Goal: Information Seeking & Learning: Learn about a topic

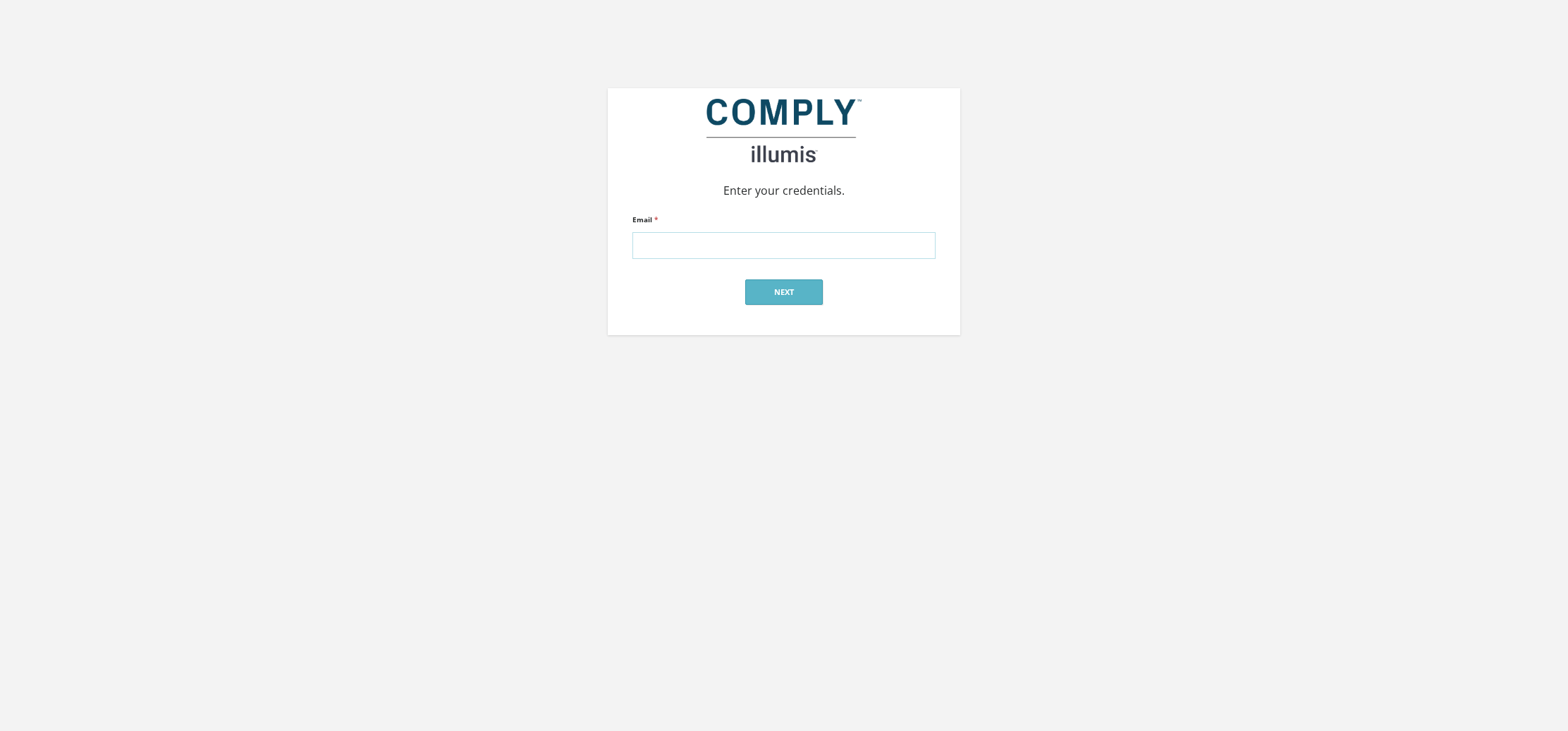
type input "aherbsman@gmail.com"
click input "submit" at bounding box center [0, 0] width 0 height 0
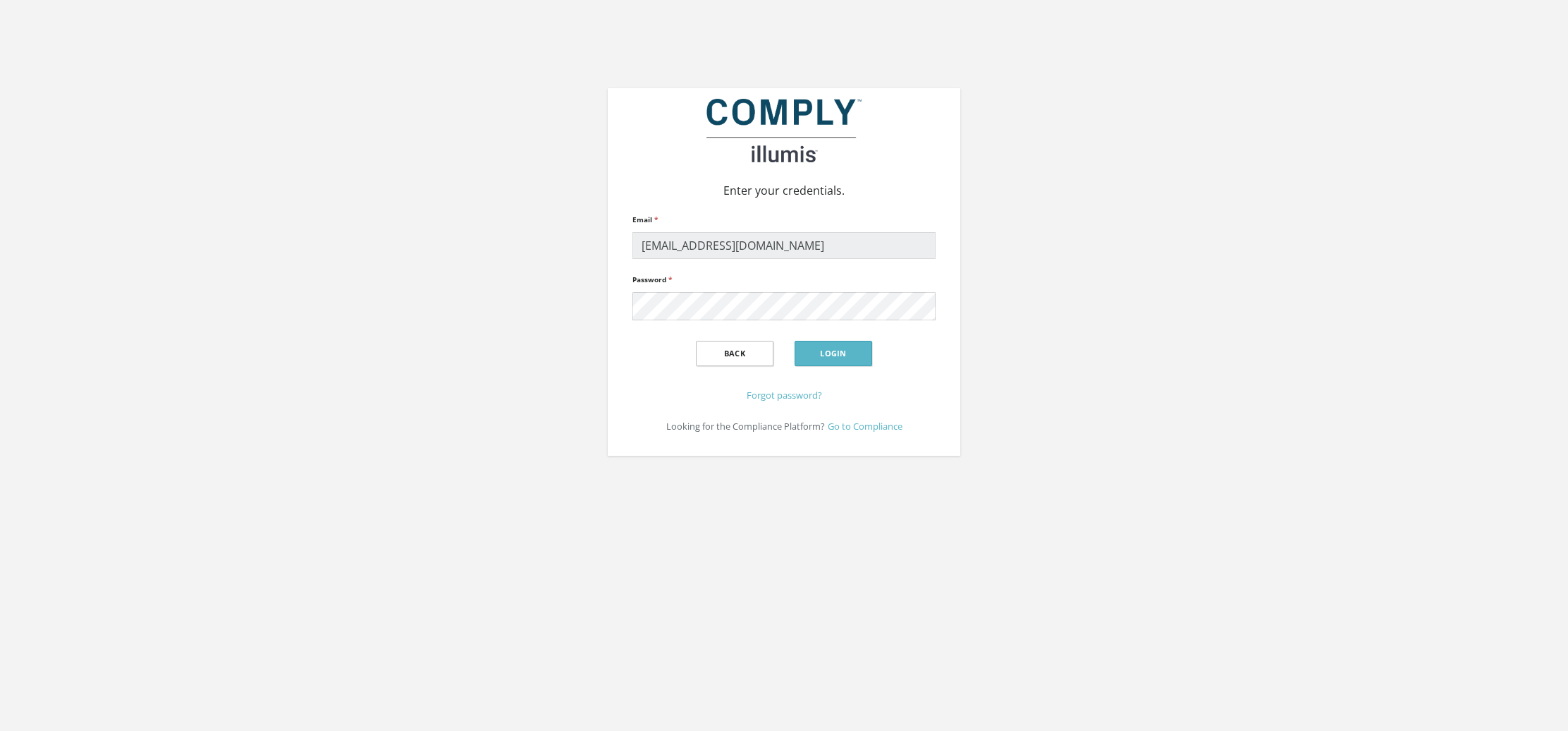
click input "submit" at bounding box center [0, 0] width 0 height 0
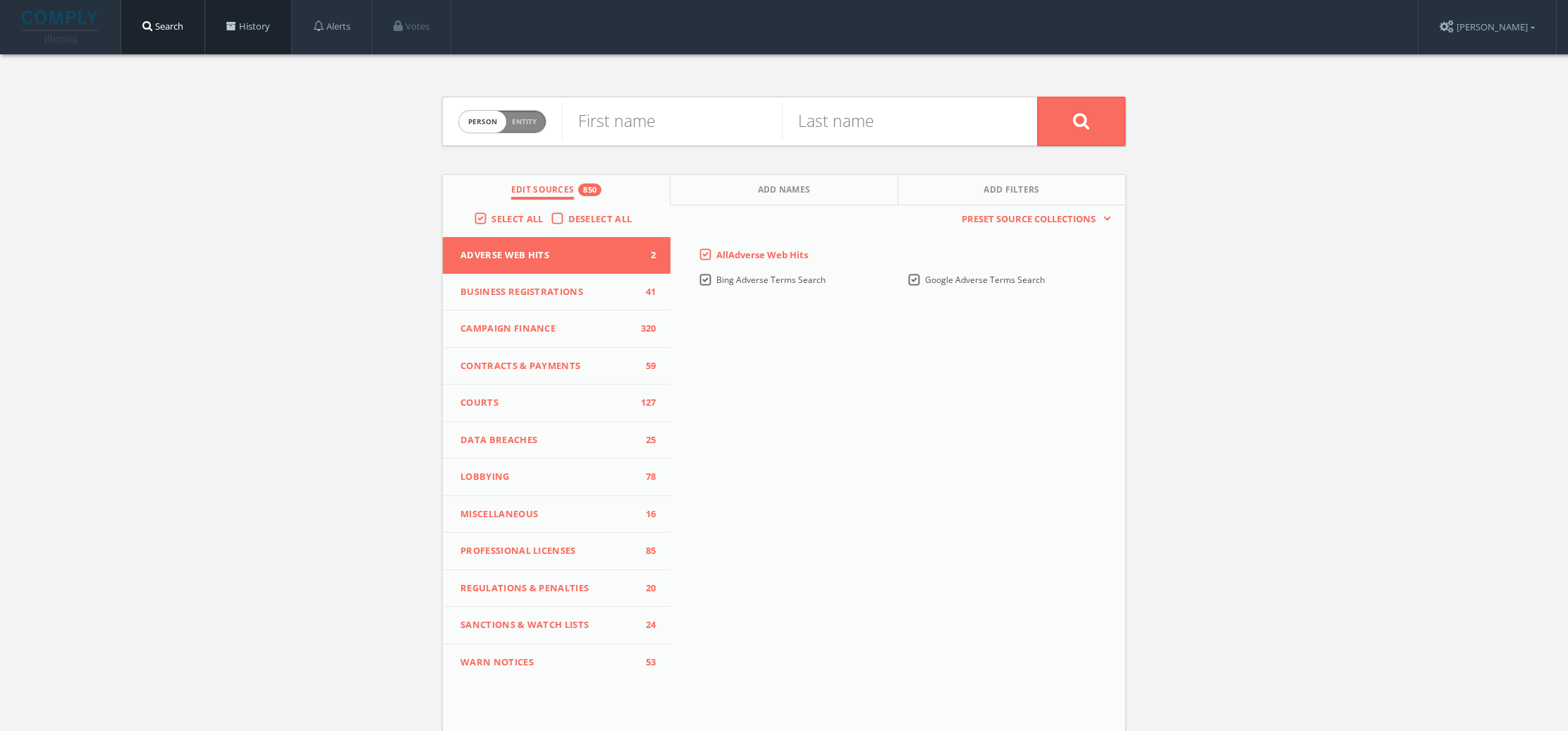
click at [267, 35] on link "History" at bounding box center [247, 26] width 86 height 54
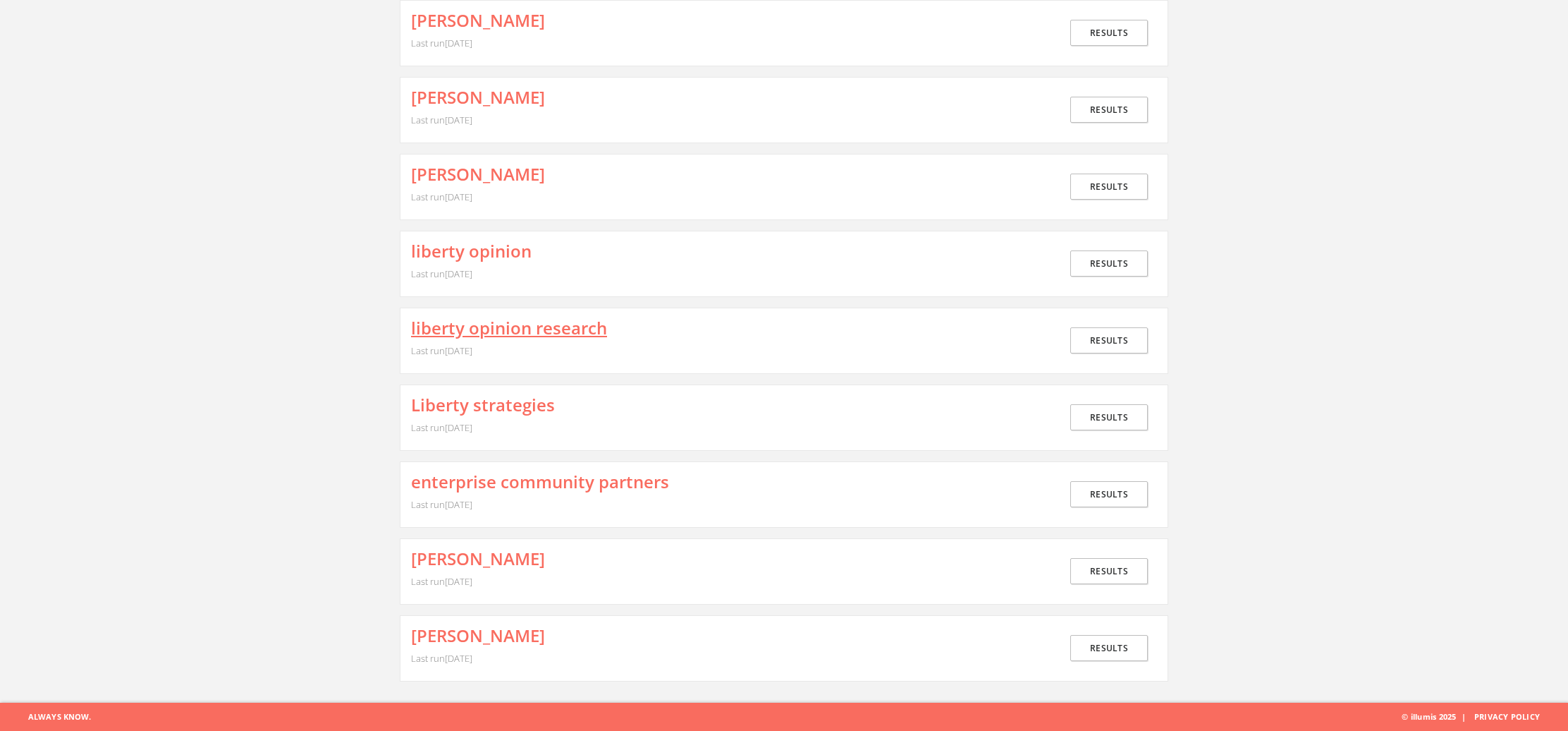
scroll to position [355, 0]
click at [1088, 651] on link "Results" at bounding box center [1109, 649] width 78 height 26
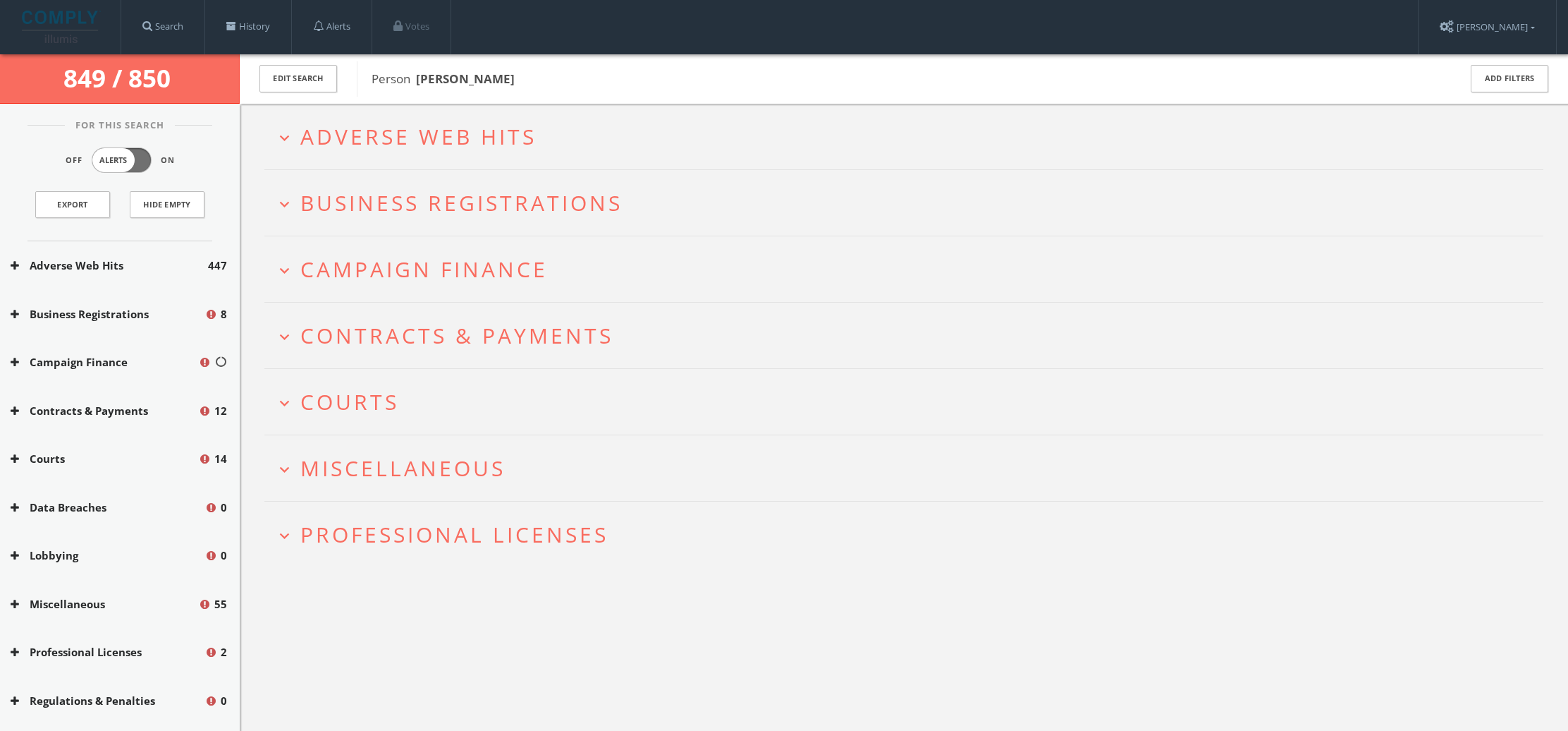
click at [290, 536] on icon "expand_more" at bounding box center [285, 536] width 19 height 19
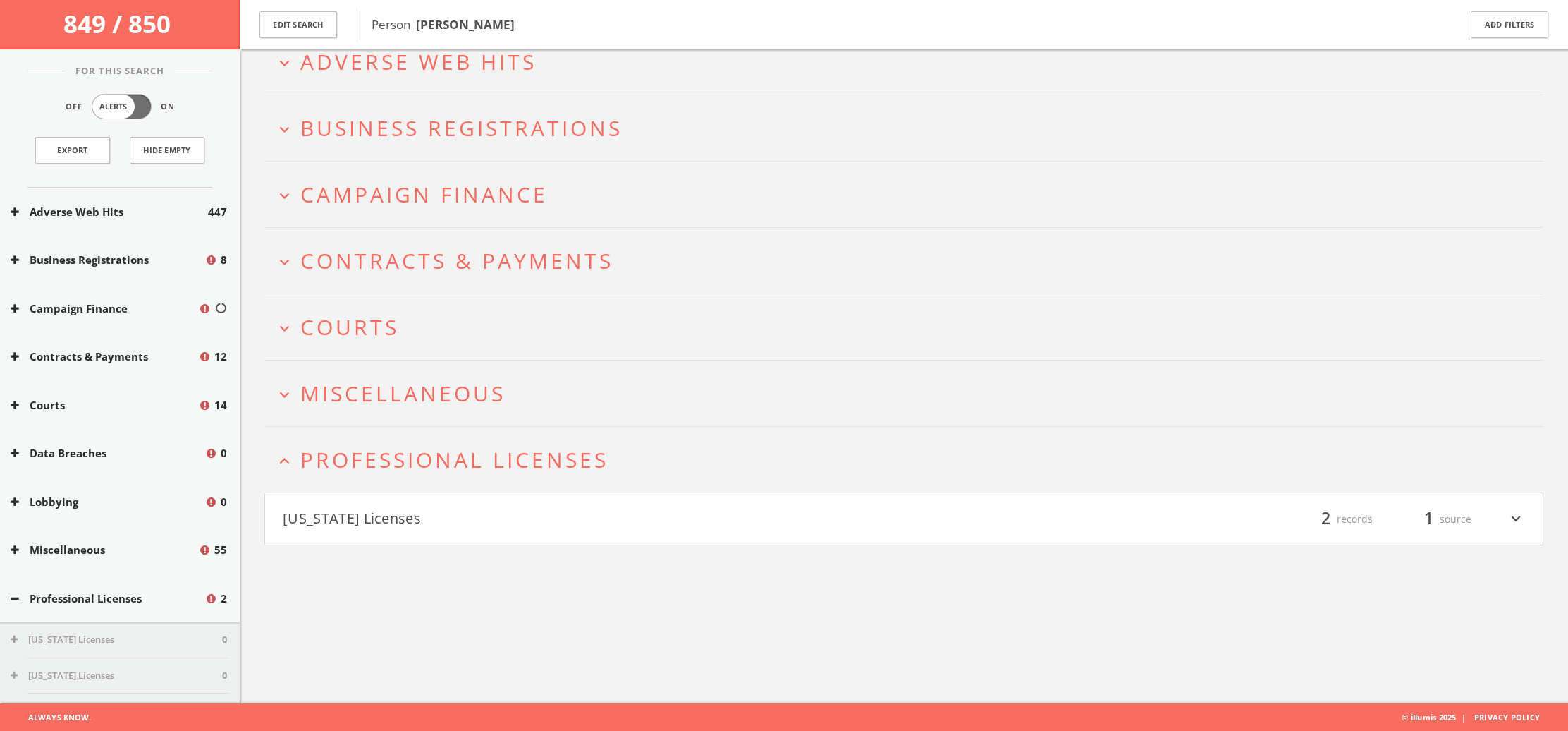
click at [324, 512] on button "[US_STATE] Licenses" at bounding box center [593, 519] width 621 height 24
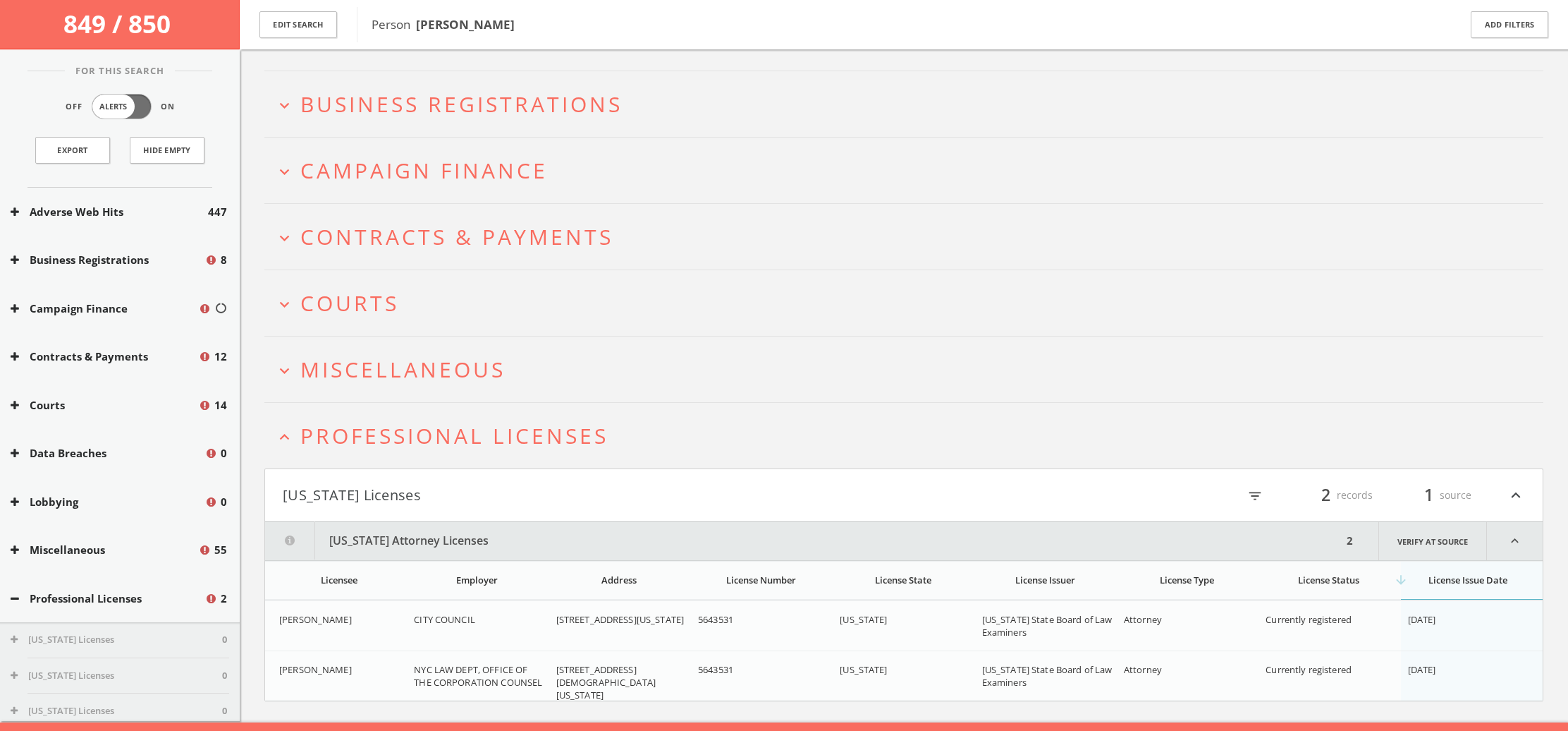
scroll to position [126, 0]
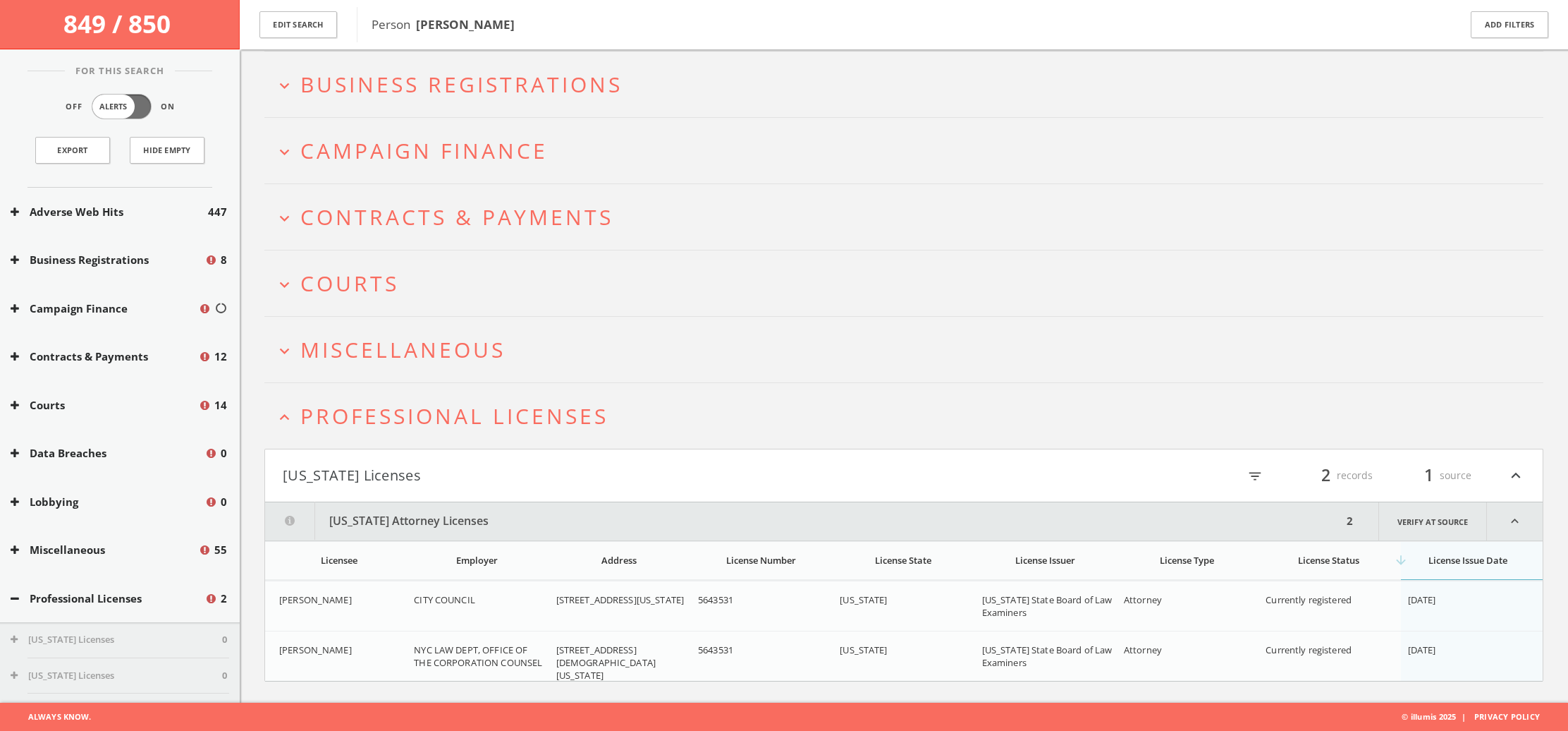
click at [367, 352] on span "Miscellaneous" at bounding box center [403, 350] width 205 height 29
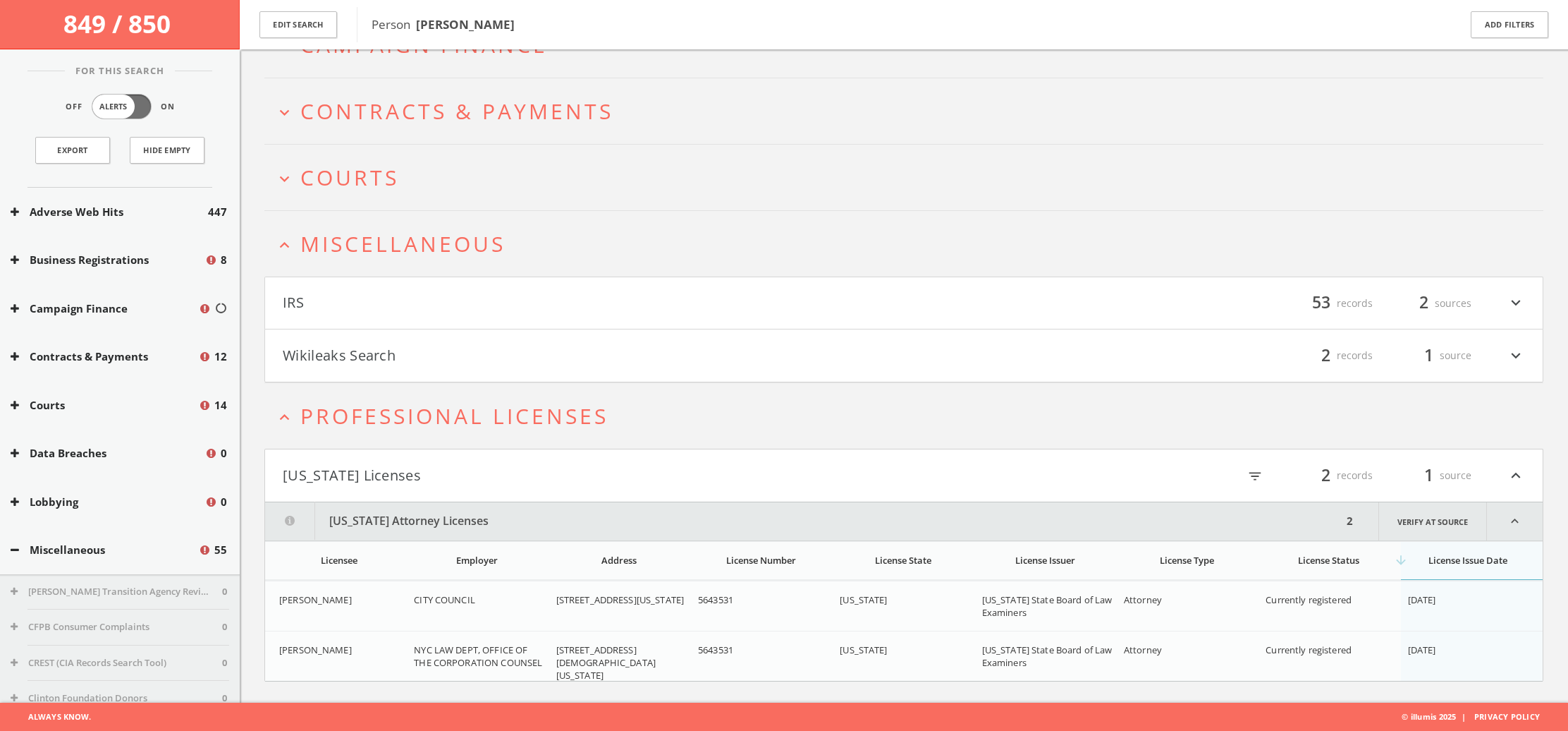
click at [386, 306] on button "IRS" at bounding box center [593, 303] width 621 height 24
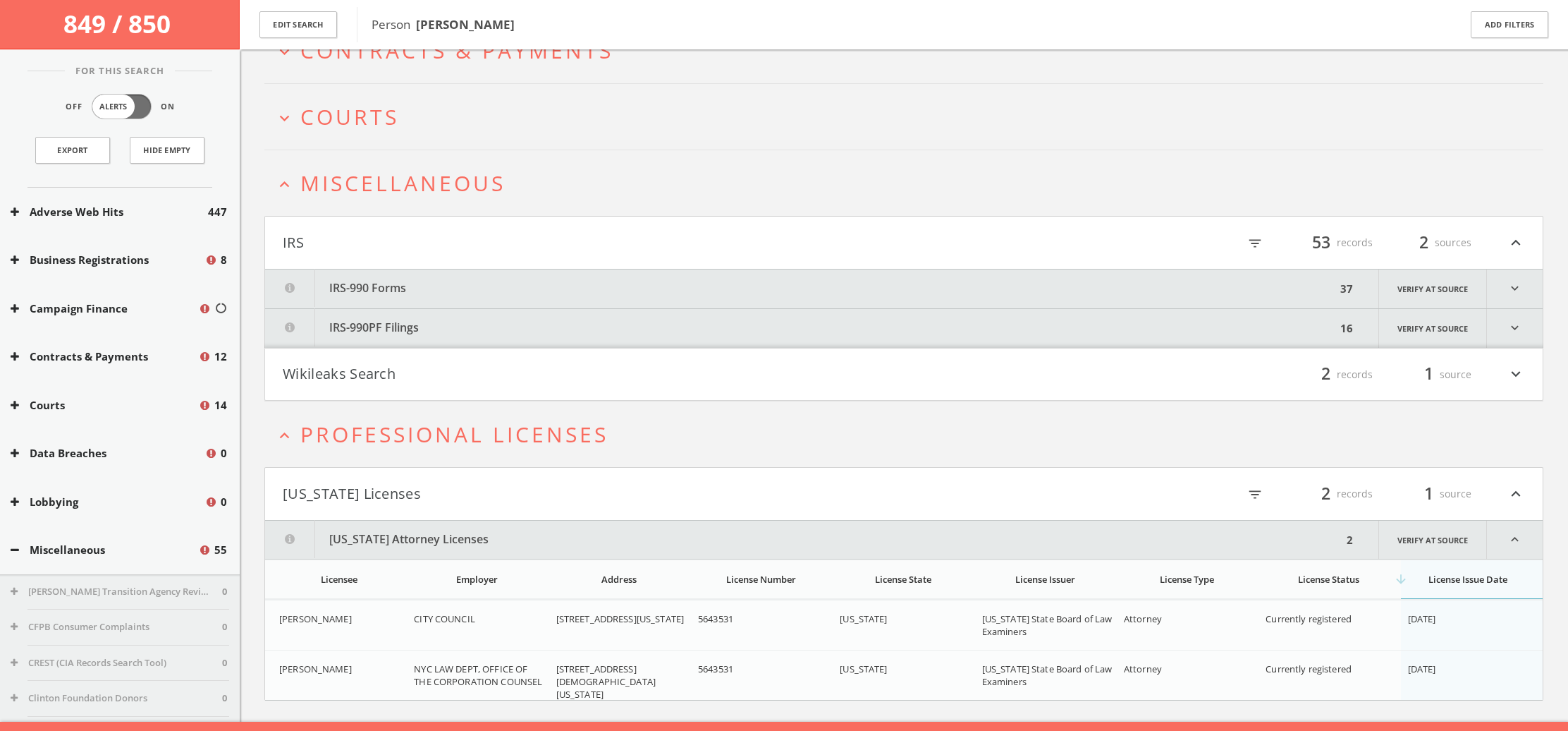
scroll to position [311, 0]
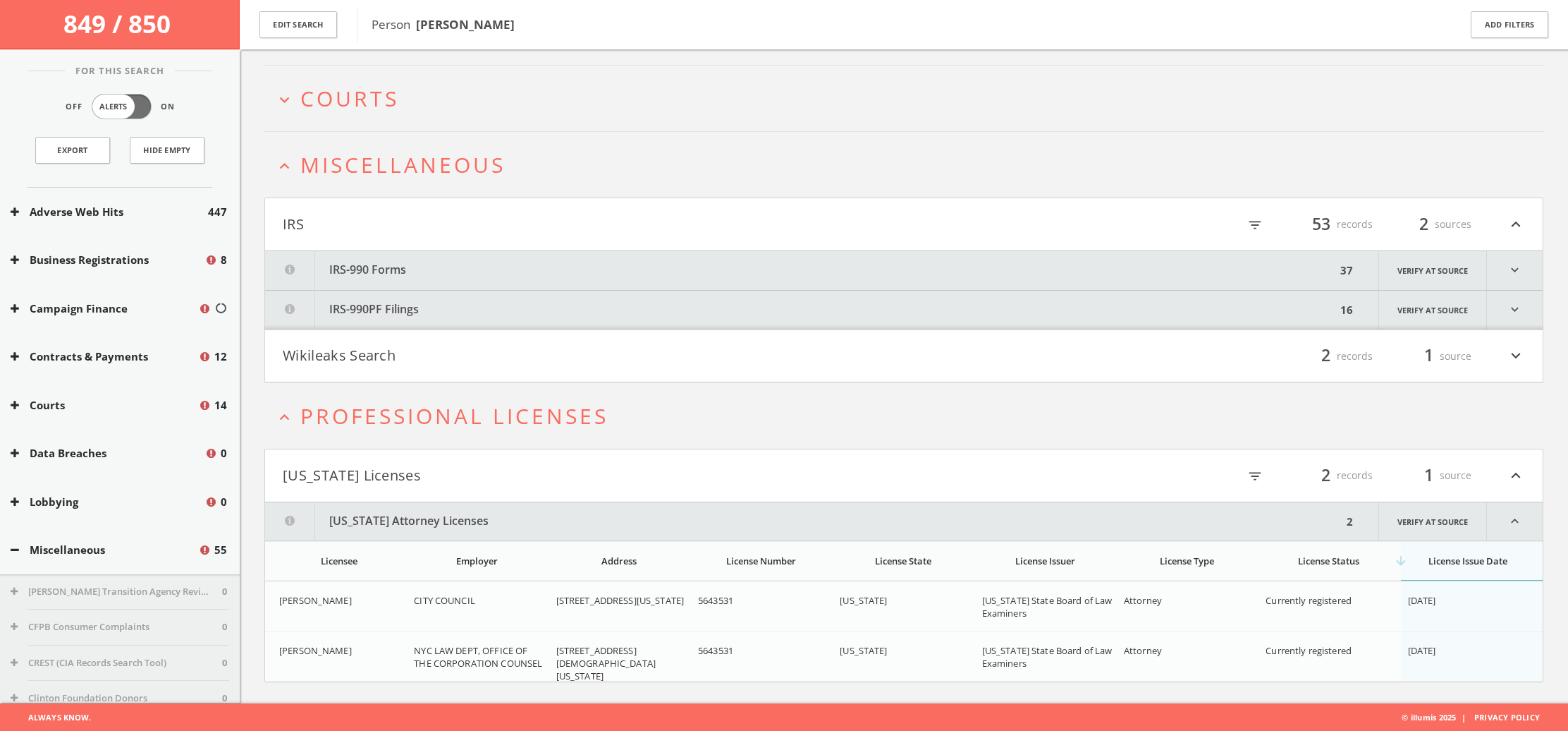
click at [375, 350] on button "Wikileaks Search" at bounding box center [593, 356] width 621 height 24
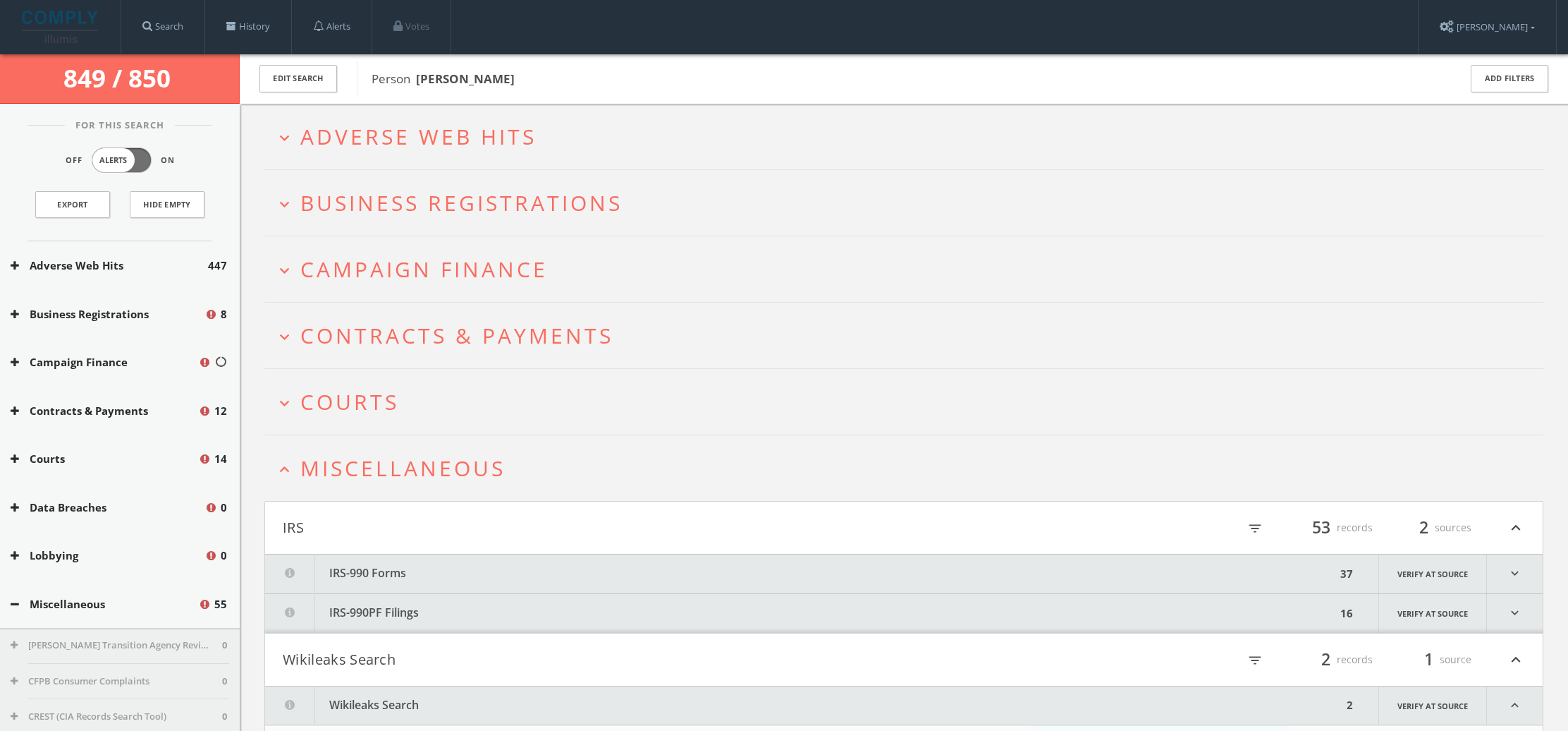
scroll to position [0, 0]
click at [351, 396] on html "Search History Alerts Votes [PERSON_NAME] Edit Profile Change Password Security…" at bounding box center [784, 629] width 1568 height 1259
click at [351, 400] on span "Courts" at bounding box center [349, 402] width 98 height 29
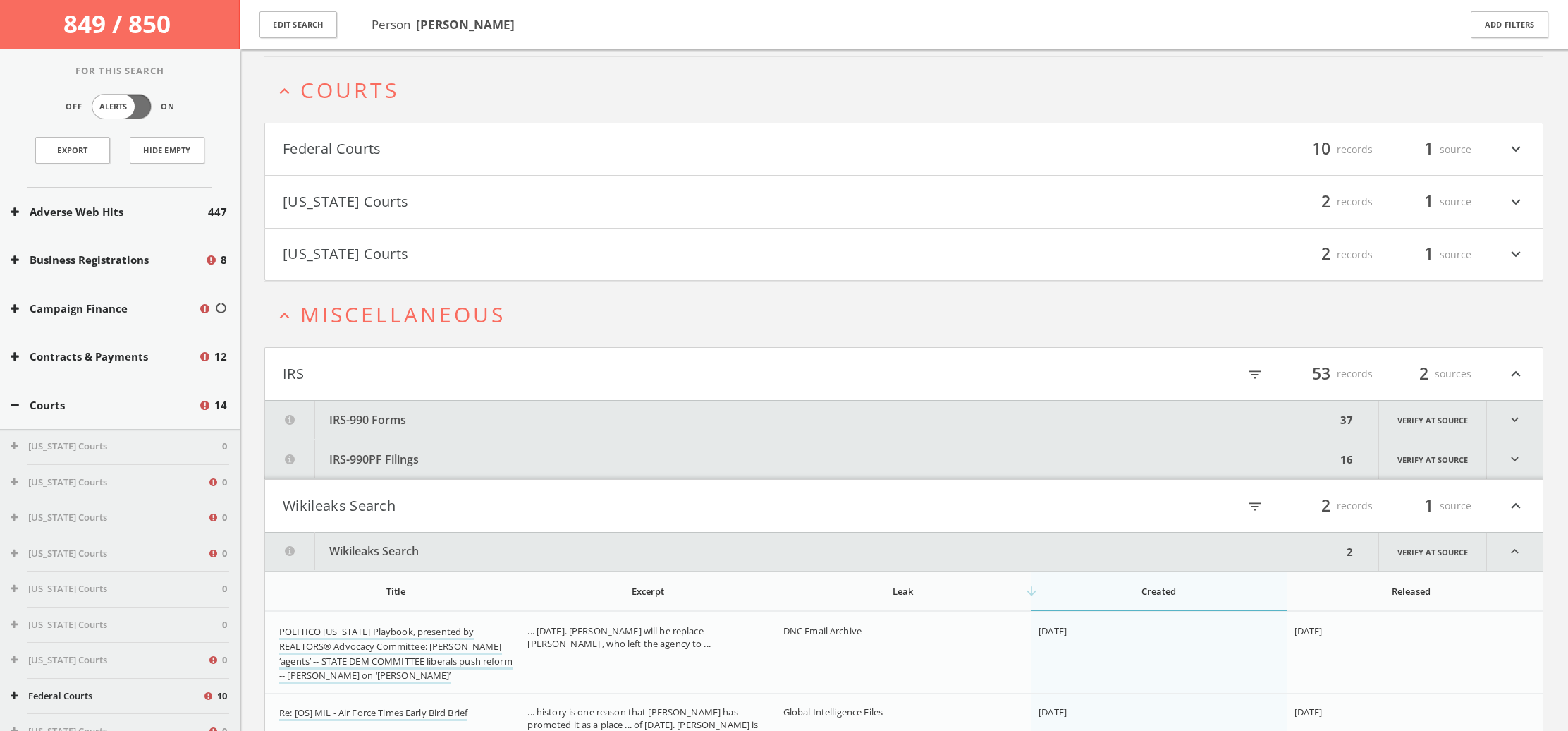
click at [423, 251] on button "[US_STATE] Courts" at bounding box center [593, 255] width 621 height 24
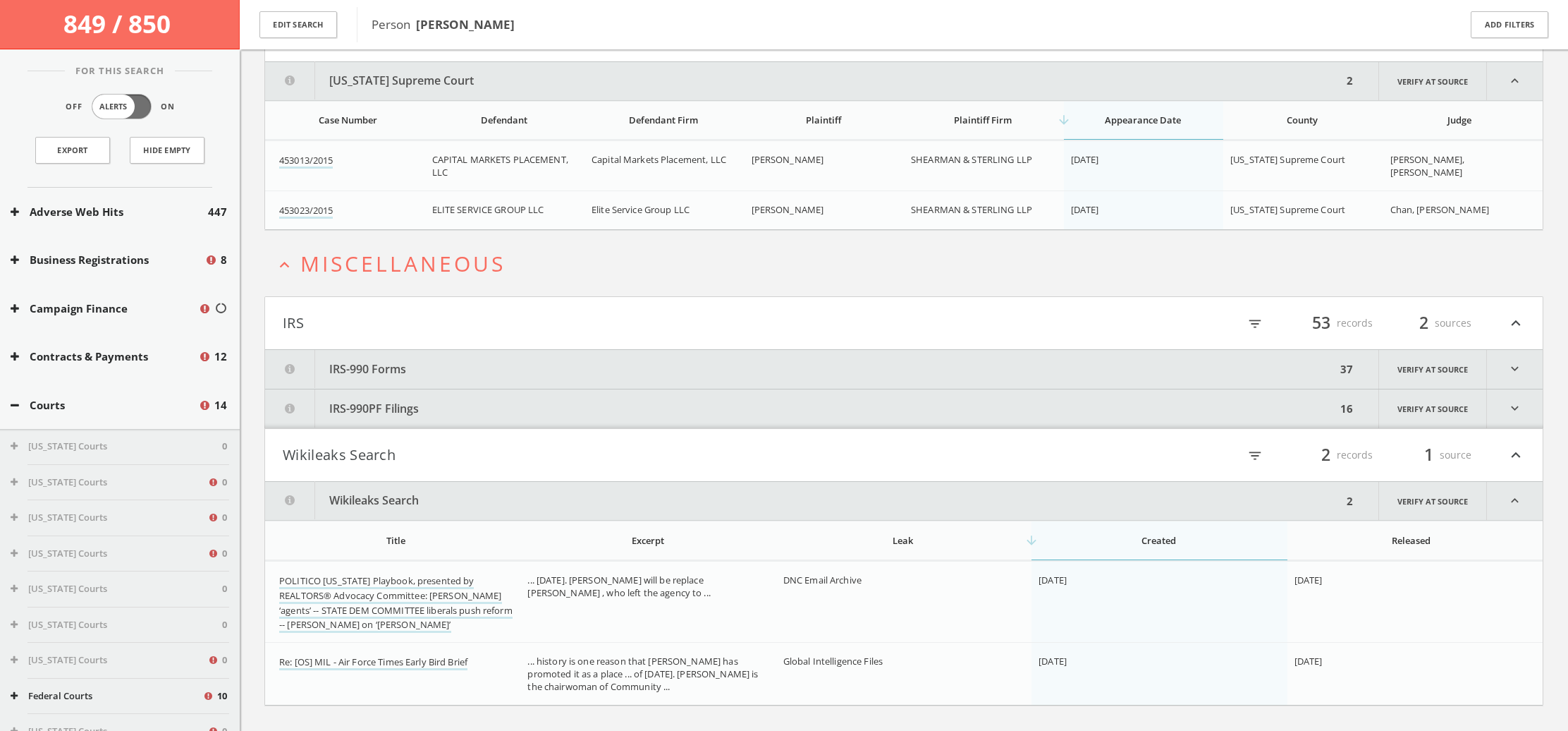
scroll to position [549, 0]
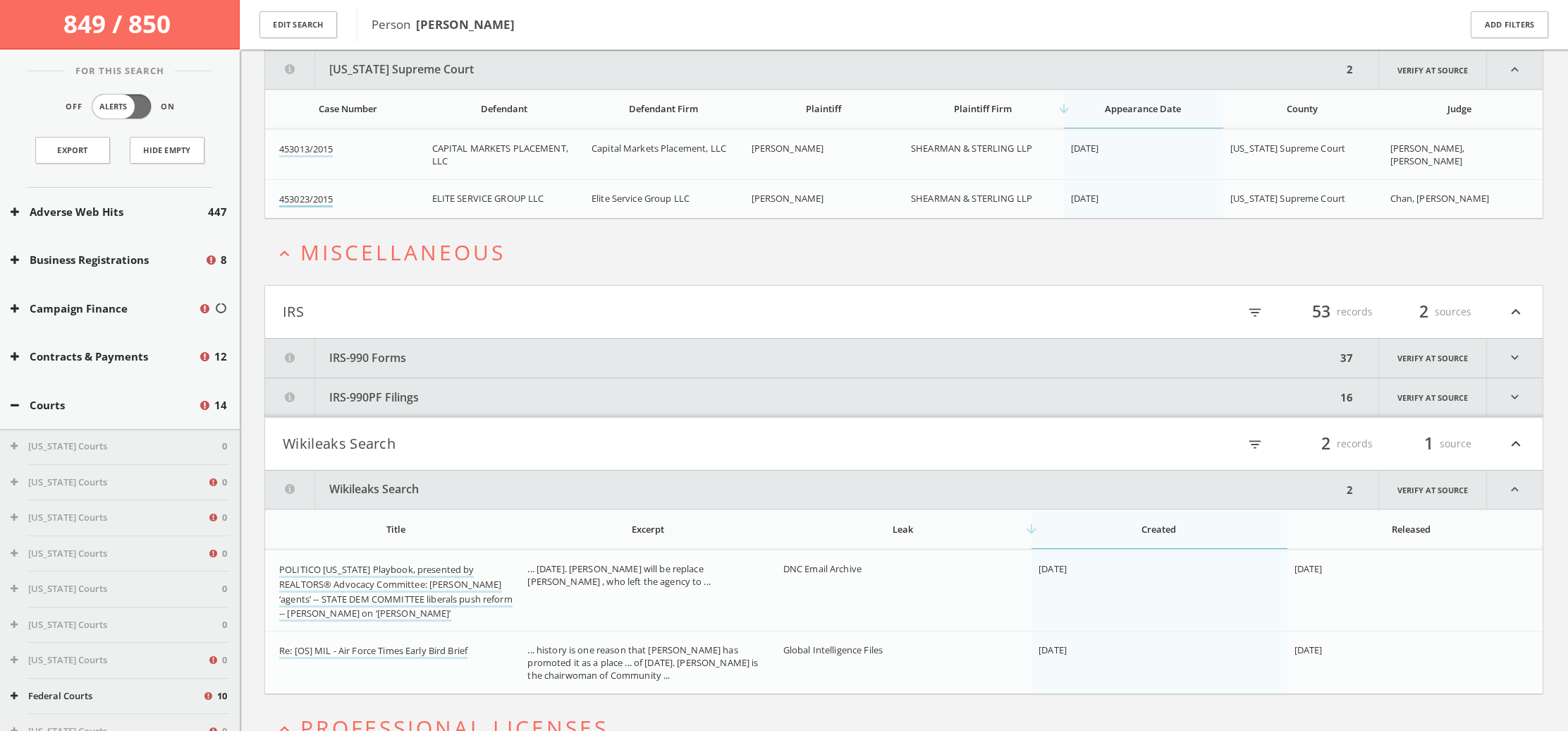
click at [323, 199] on link "453023/2015" at bounding box center [306, 200] width 54 height 15
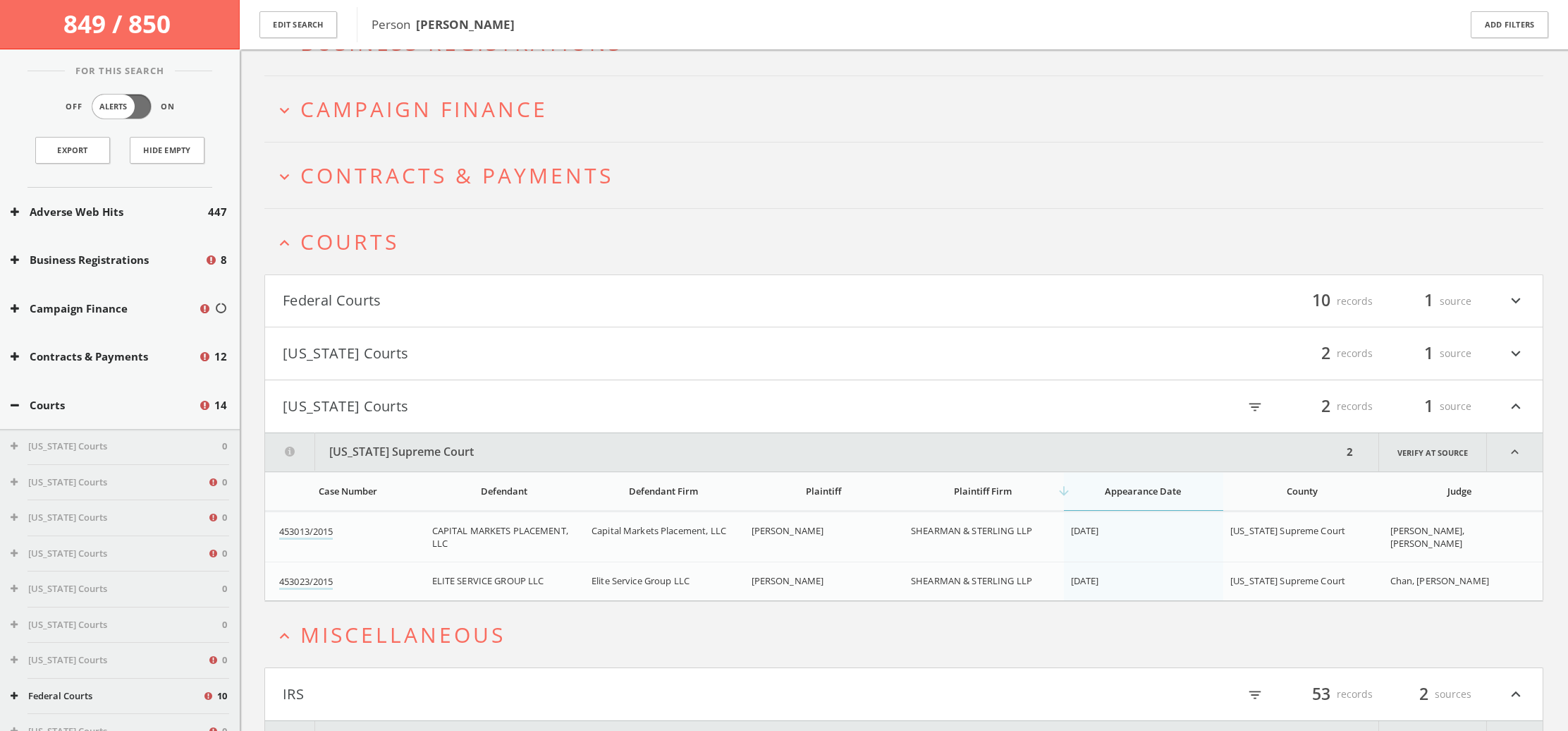
scroll to position [161, 1]
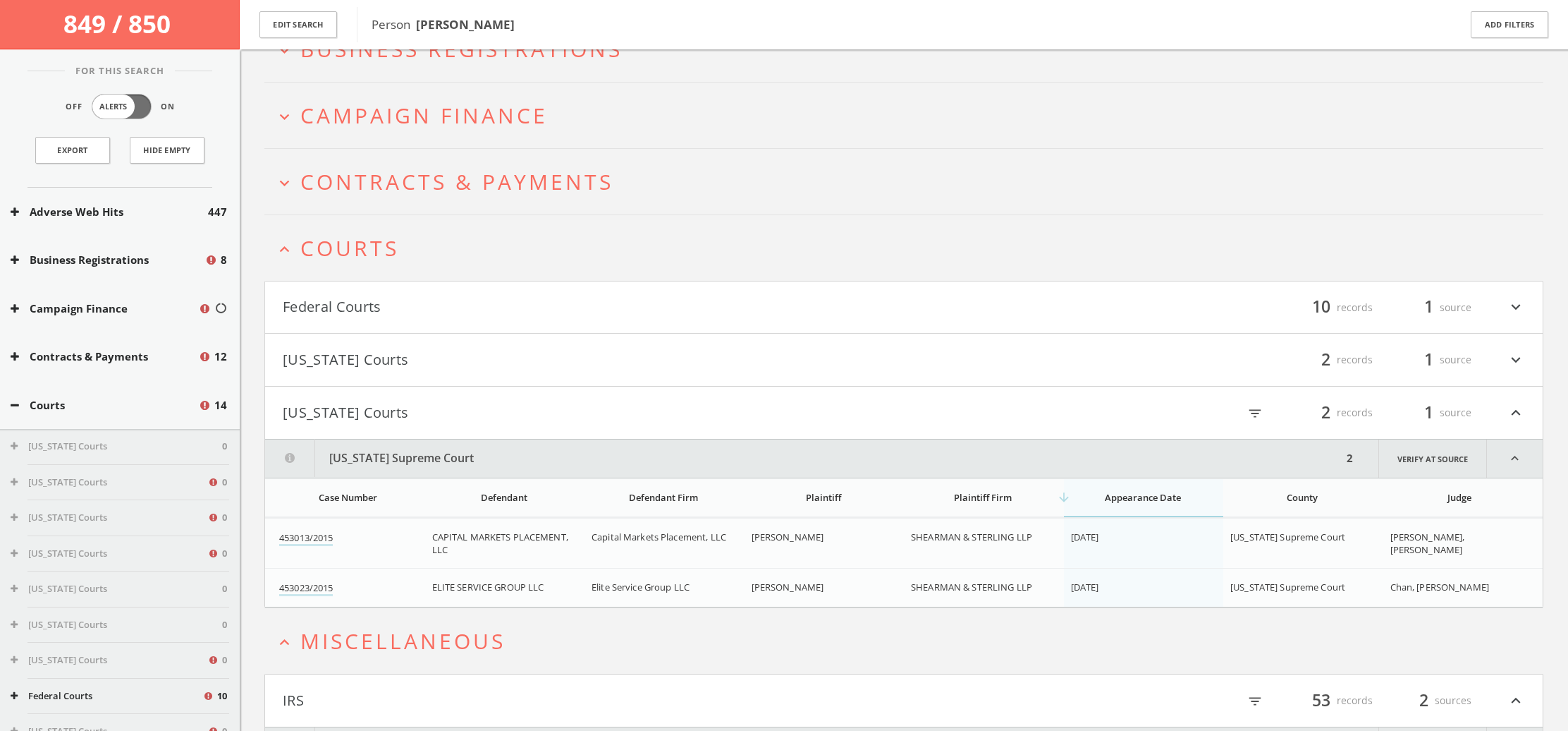
click at [446, 359] on button "[US_STATE] Courts" at bounding box center [593, 359] width 621 height 24
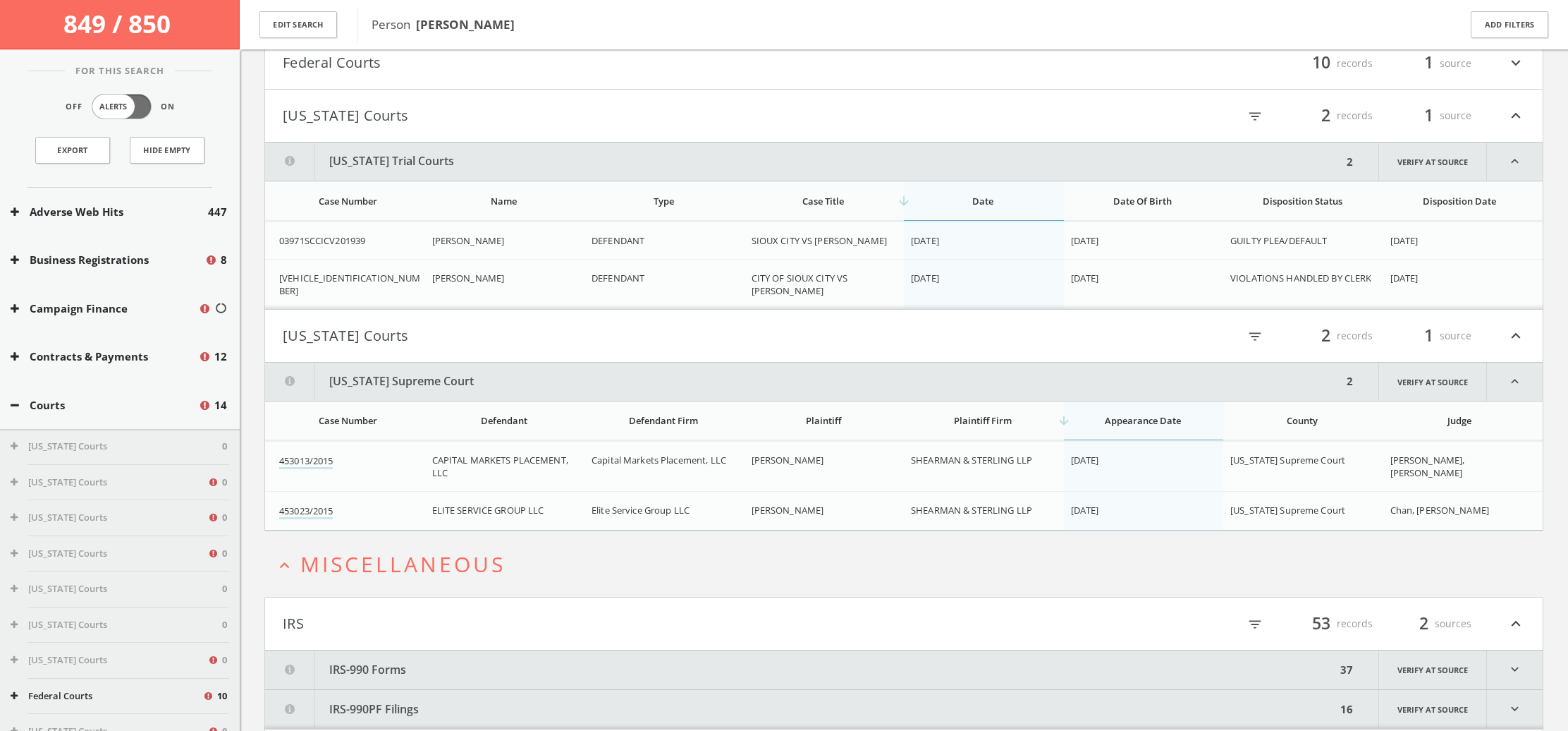
scroll to position [402, 0]
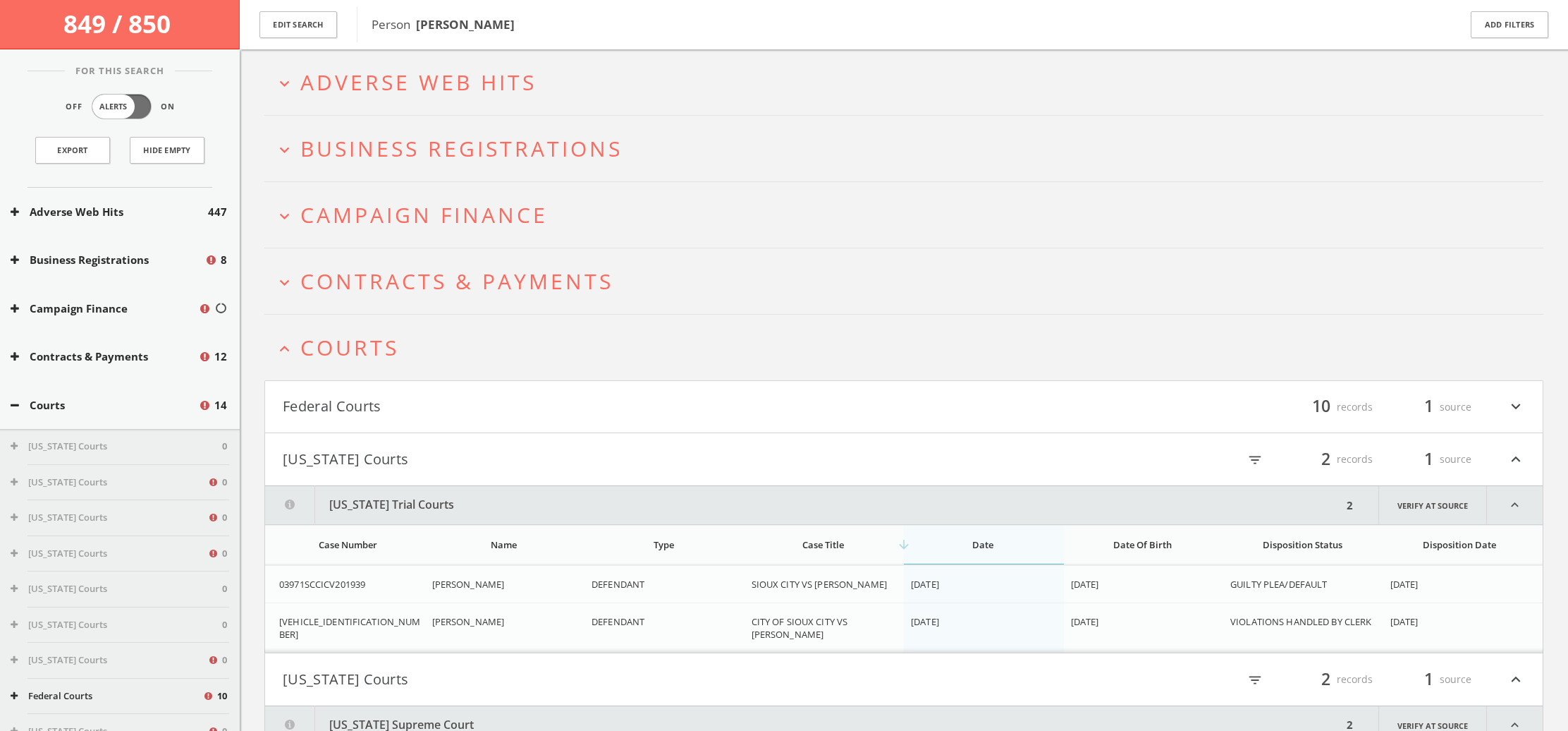
click at [337, 406] on button "Federal Courts" at bounding box center [593, 407] width 621 height 24
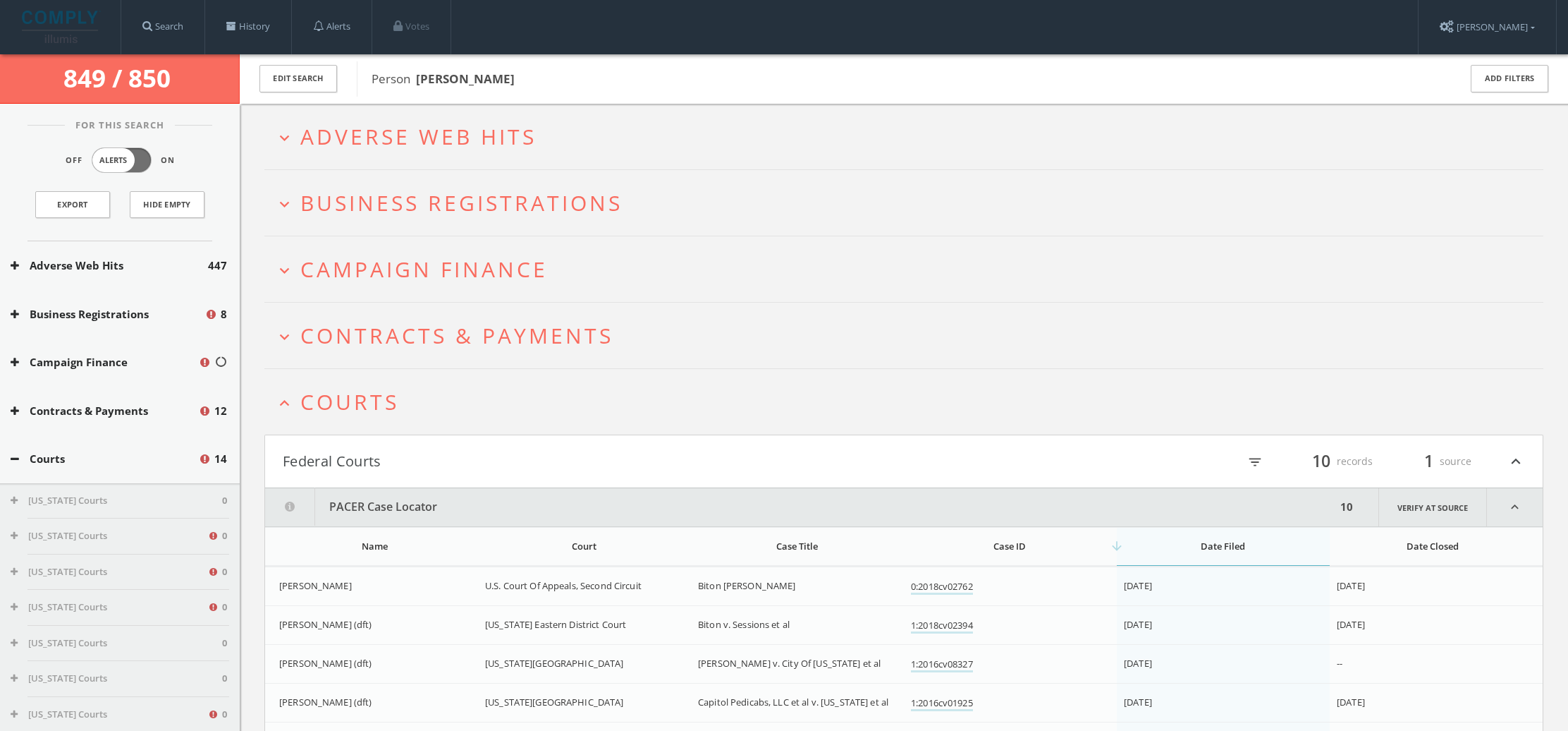
scroll to position [0, 0]
click at [292, 337] on icon "expand_more" at bounding box center [285, 337] width 19 height 19
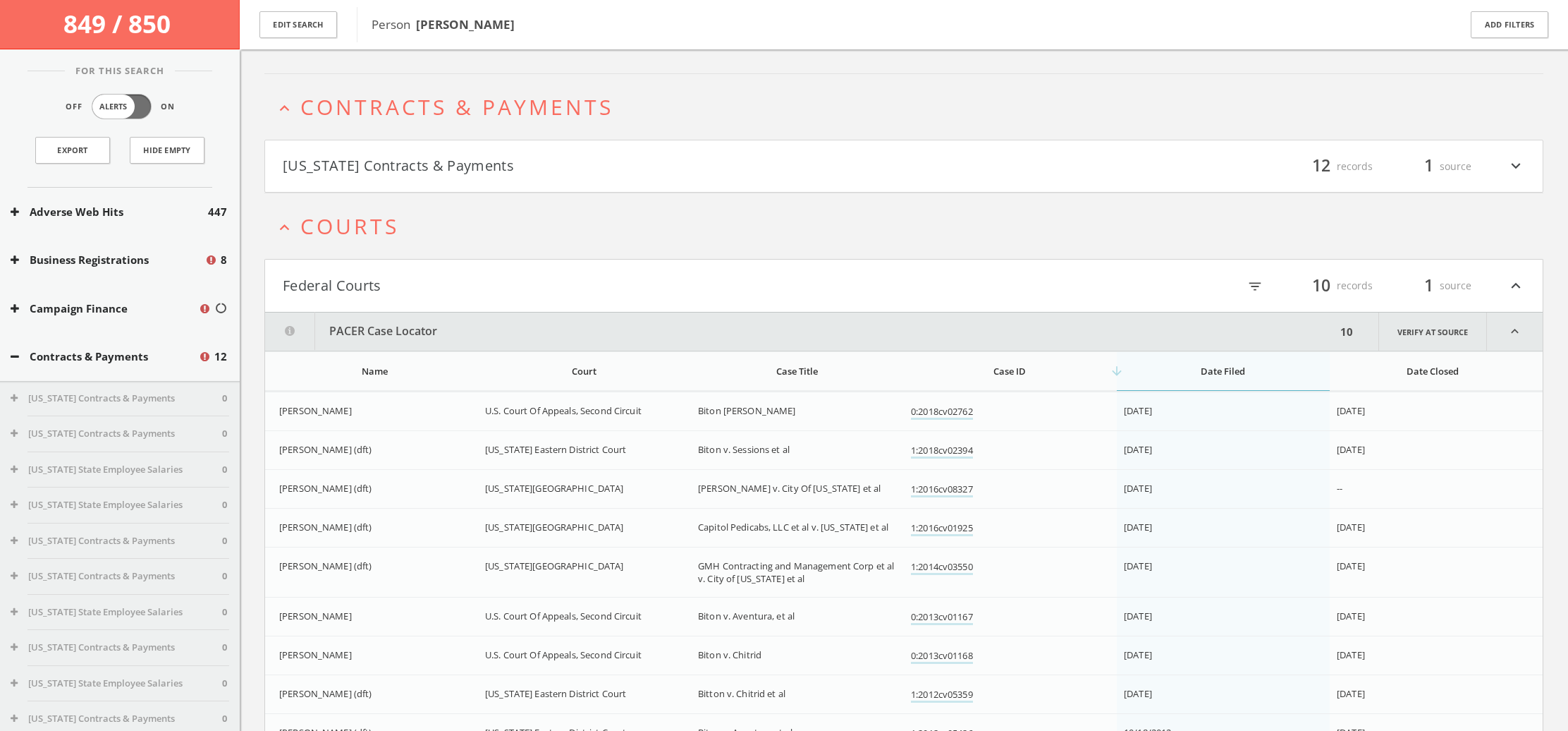
click at [412, 171] on button "[US_STATE] Contracts & Payments" at bounding box center [593, 167] width 621 height 24
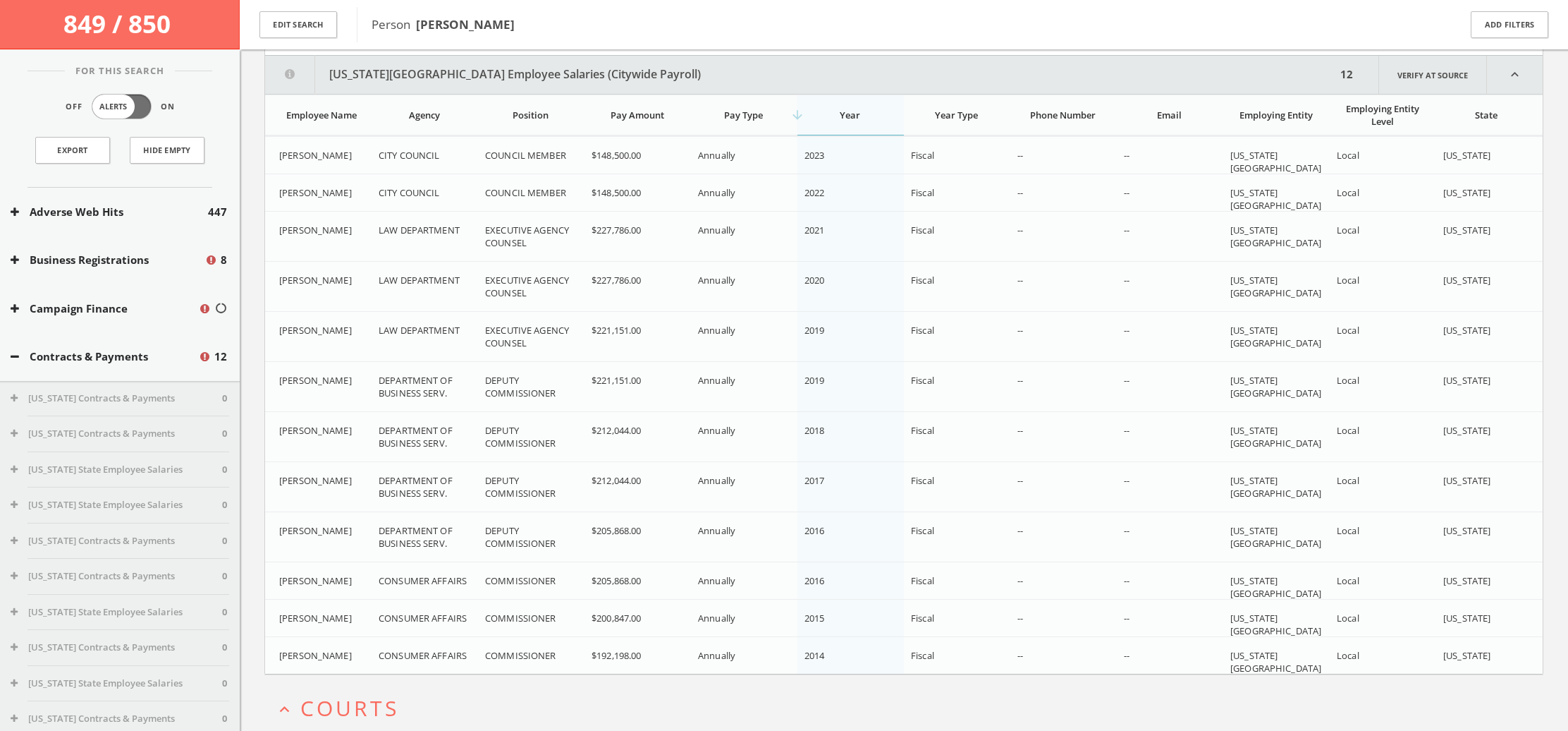
scroll to position [378, 0]
click at [63, 150] on link "Export" at bounding box center [72, 150] width 74 height 26
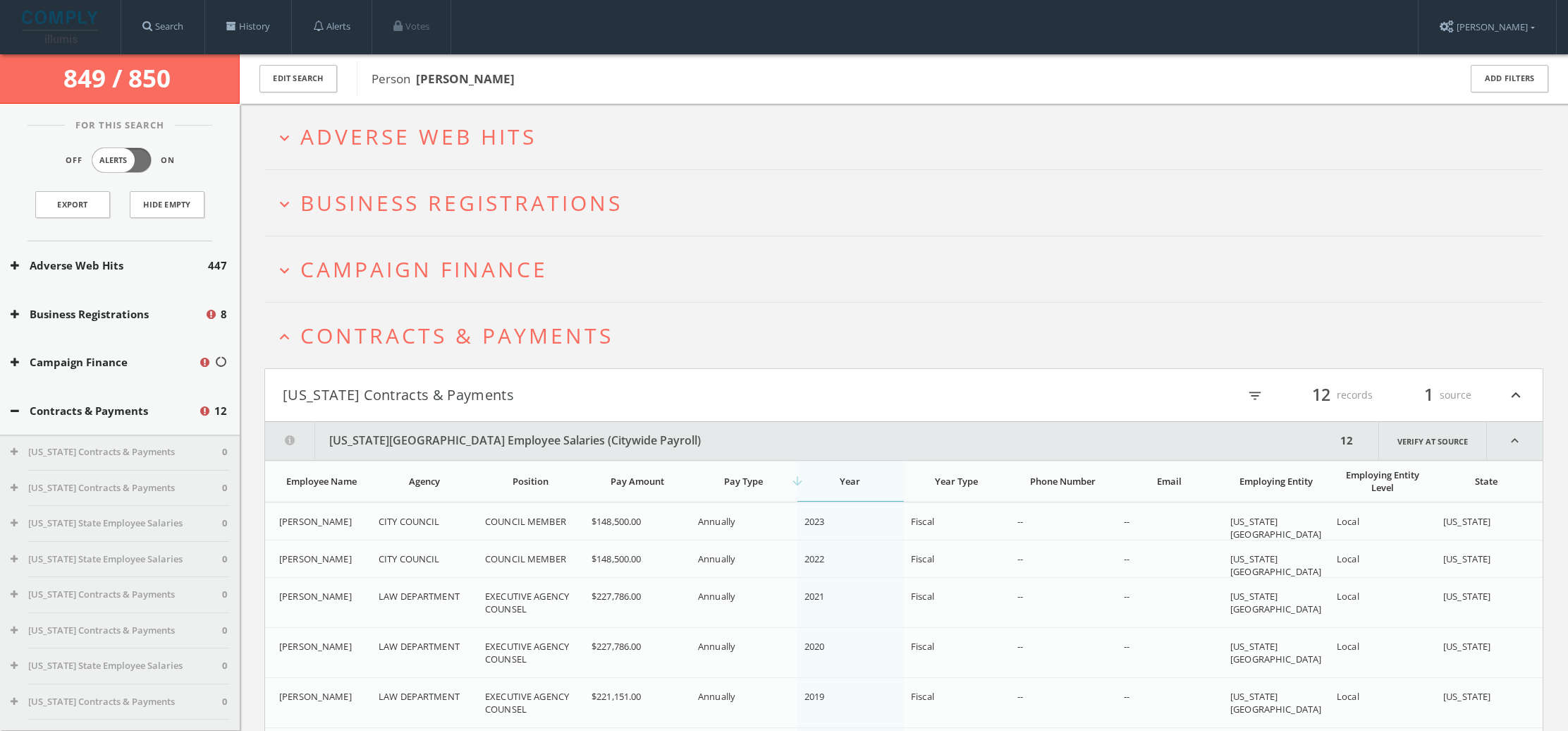
scroll to position [0, 0]
click at [288, 268] on icon "expand_more" at bounding box center [285, 271] width 19 height 19
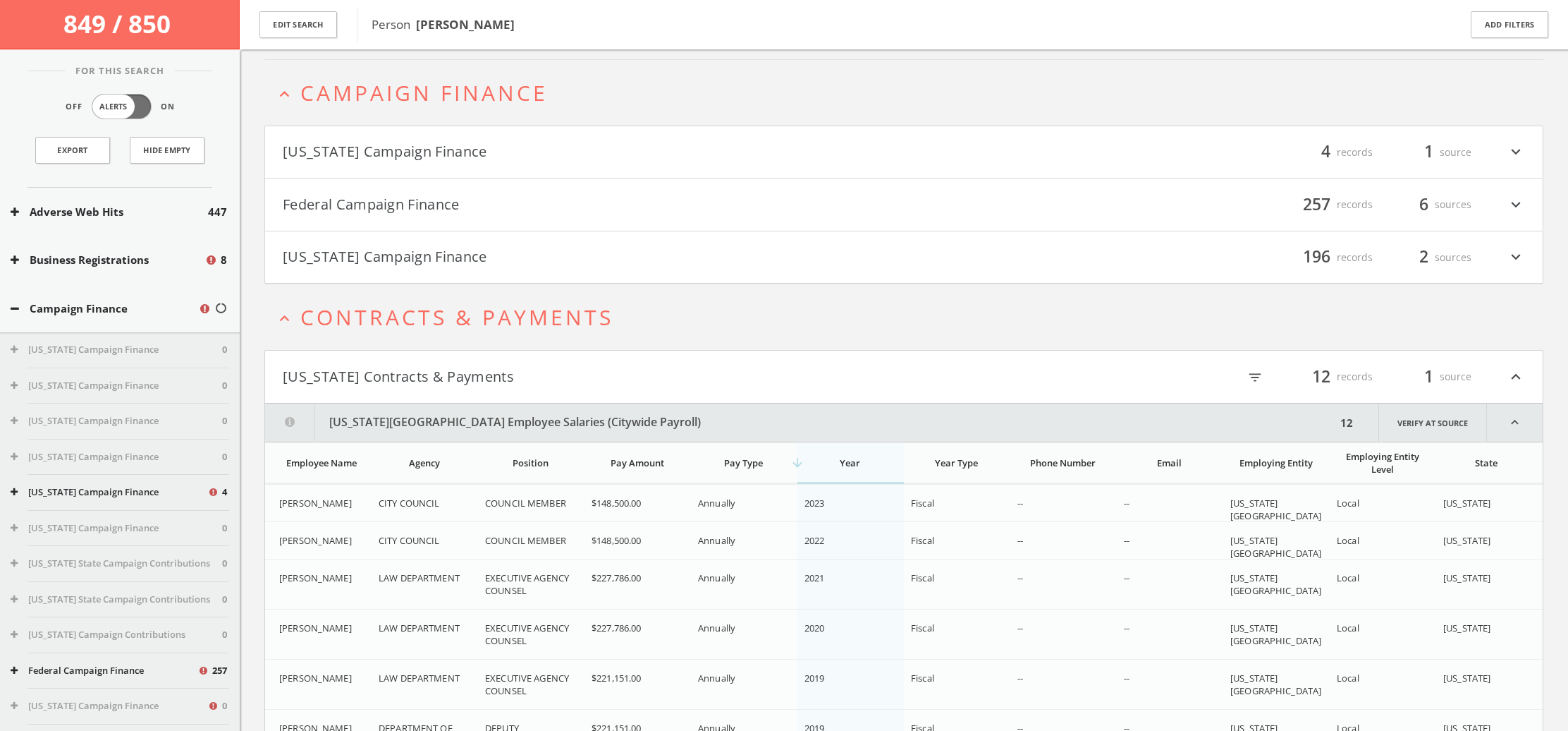
click at [351, 252] on button "[US_STATE] Campaign Finance" at bounding box center [593, 255] width 621 height 24
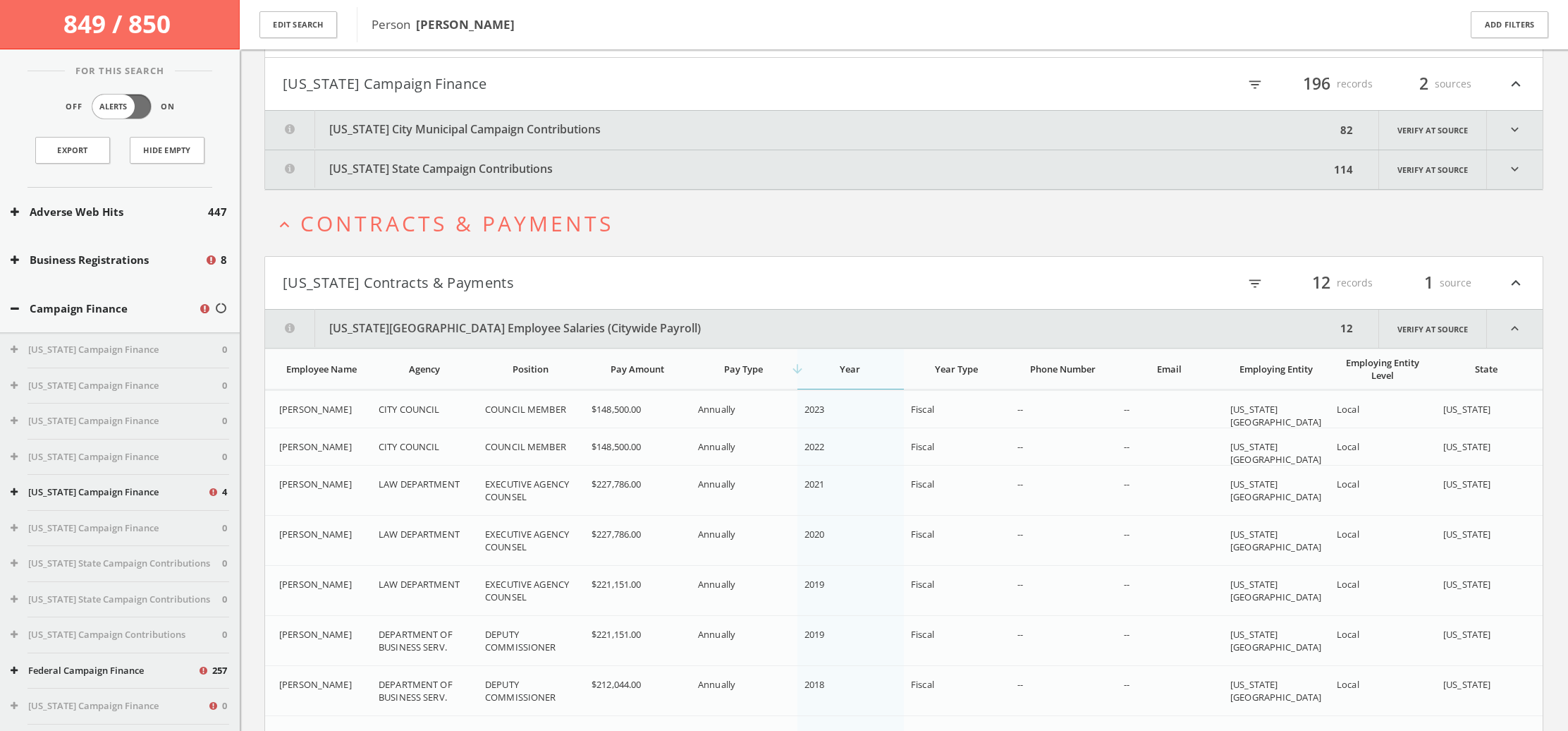
scroll to position [364, 0]
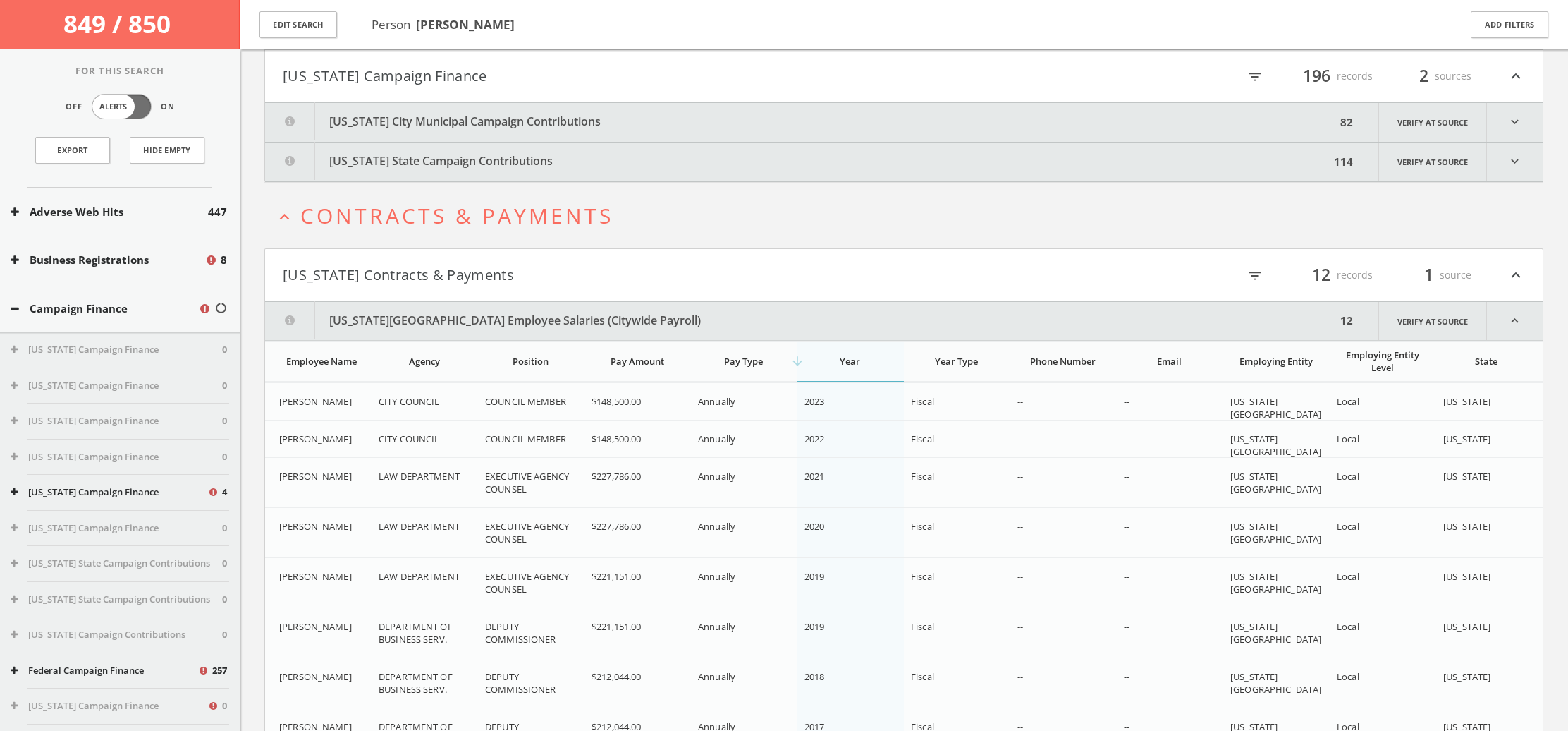
click at [1516, 123] on icon "expand_more" at bounding box center [1515, 120] width 56 height 38
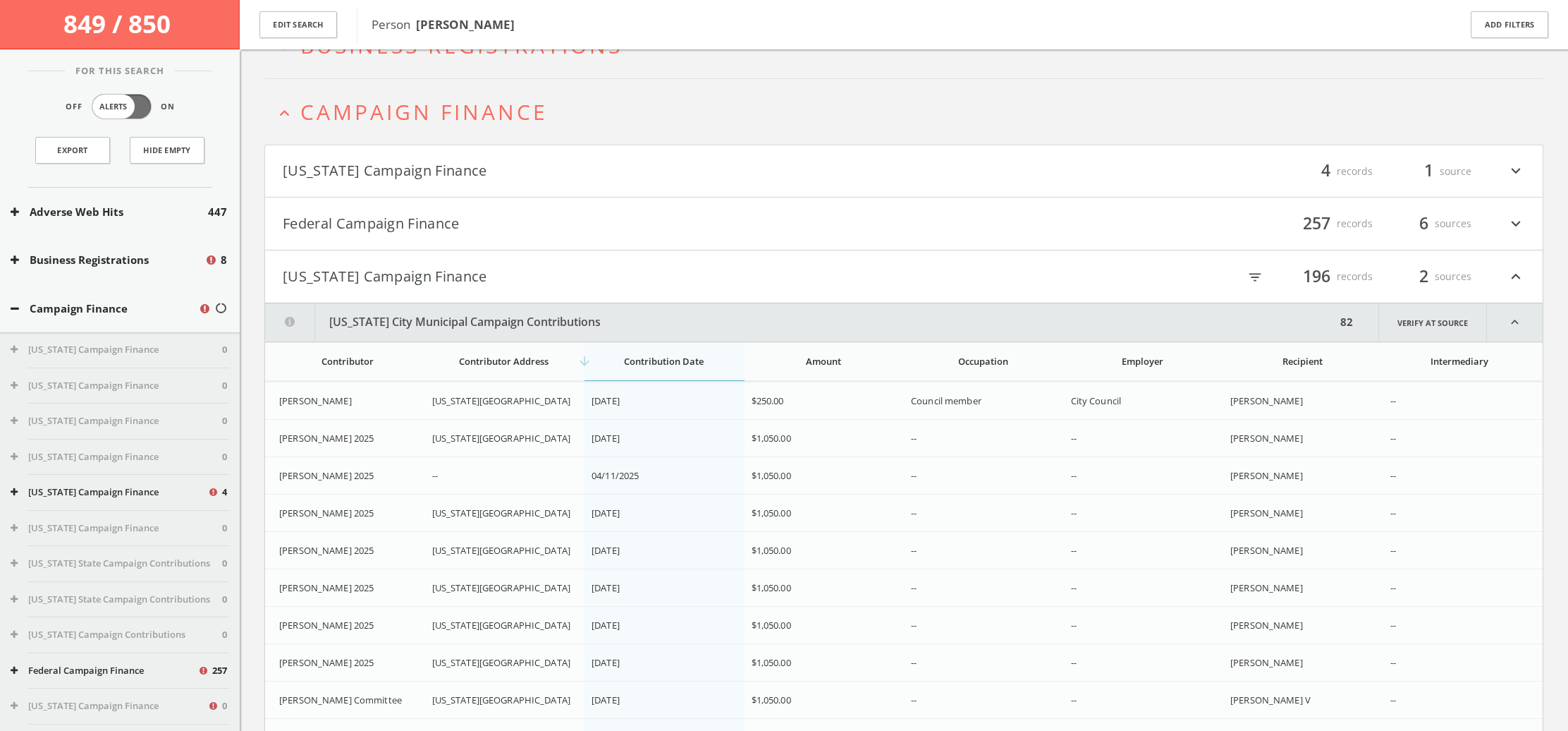
scroll to position [157, 0]
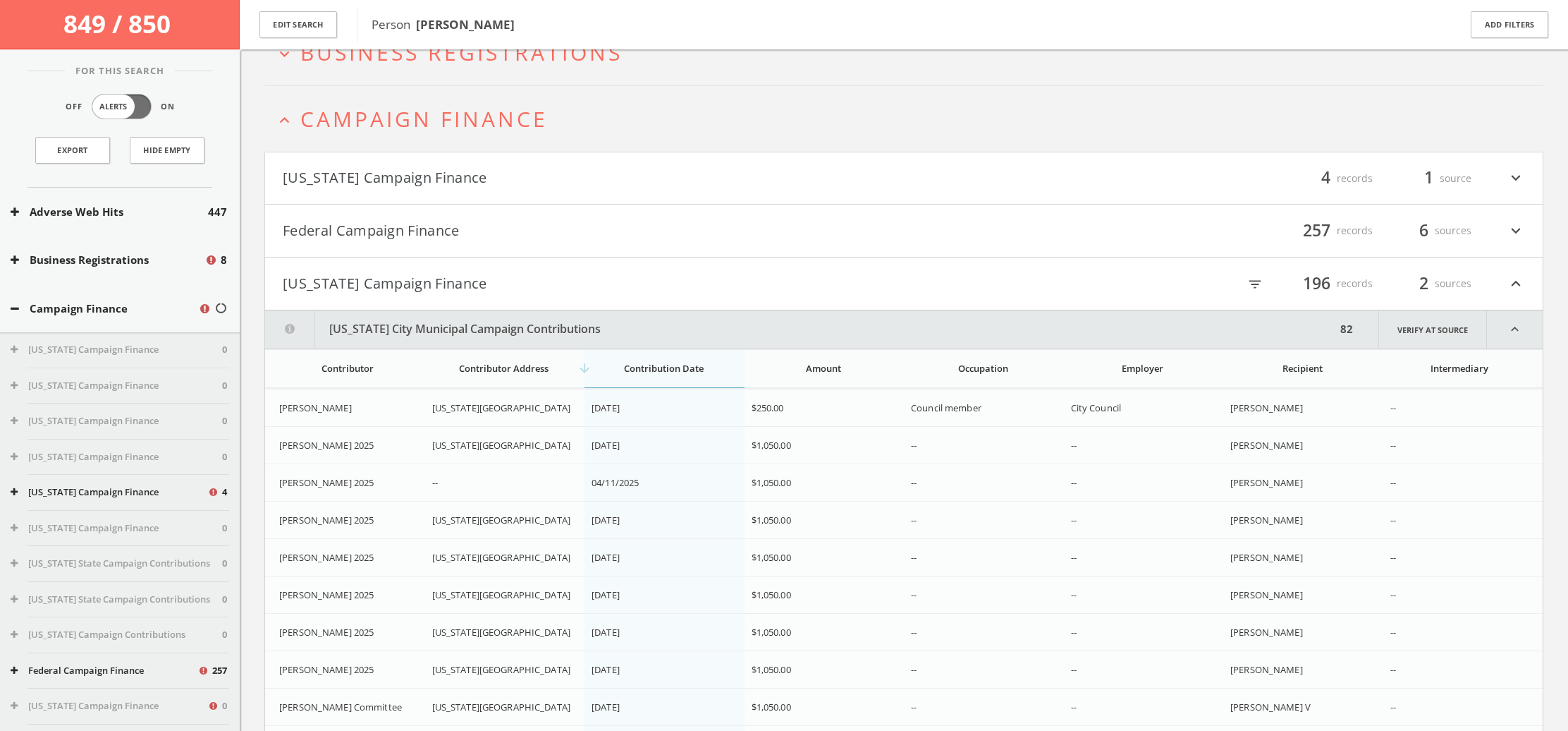
click at [1521, 331] on icon "expand_less" at bounding box center [1515, 330] width 56 height 38
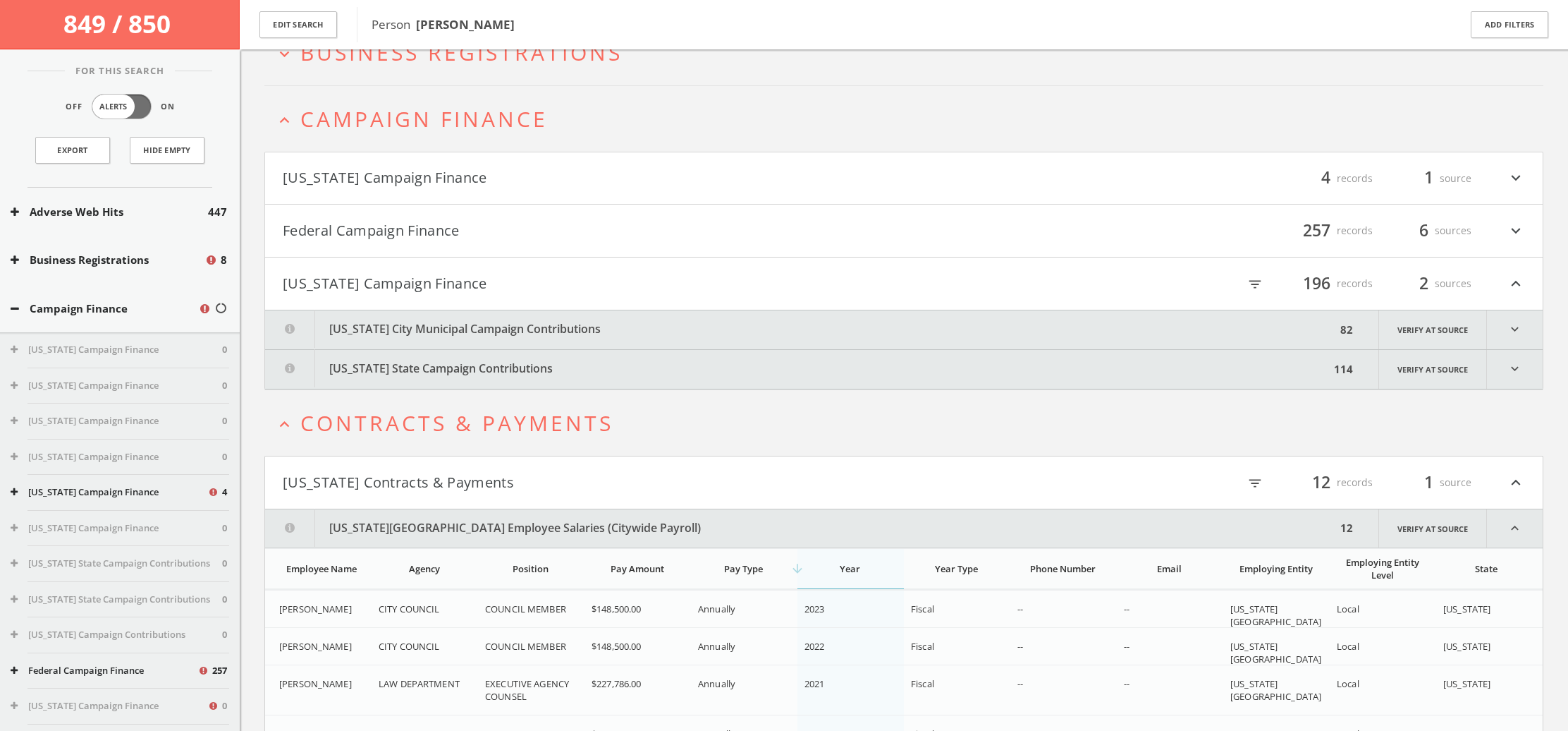
click at [1504, 360] on icon "expand_more" at bounding box center [1515, 369] width 56 height 38
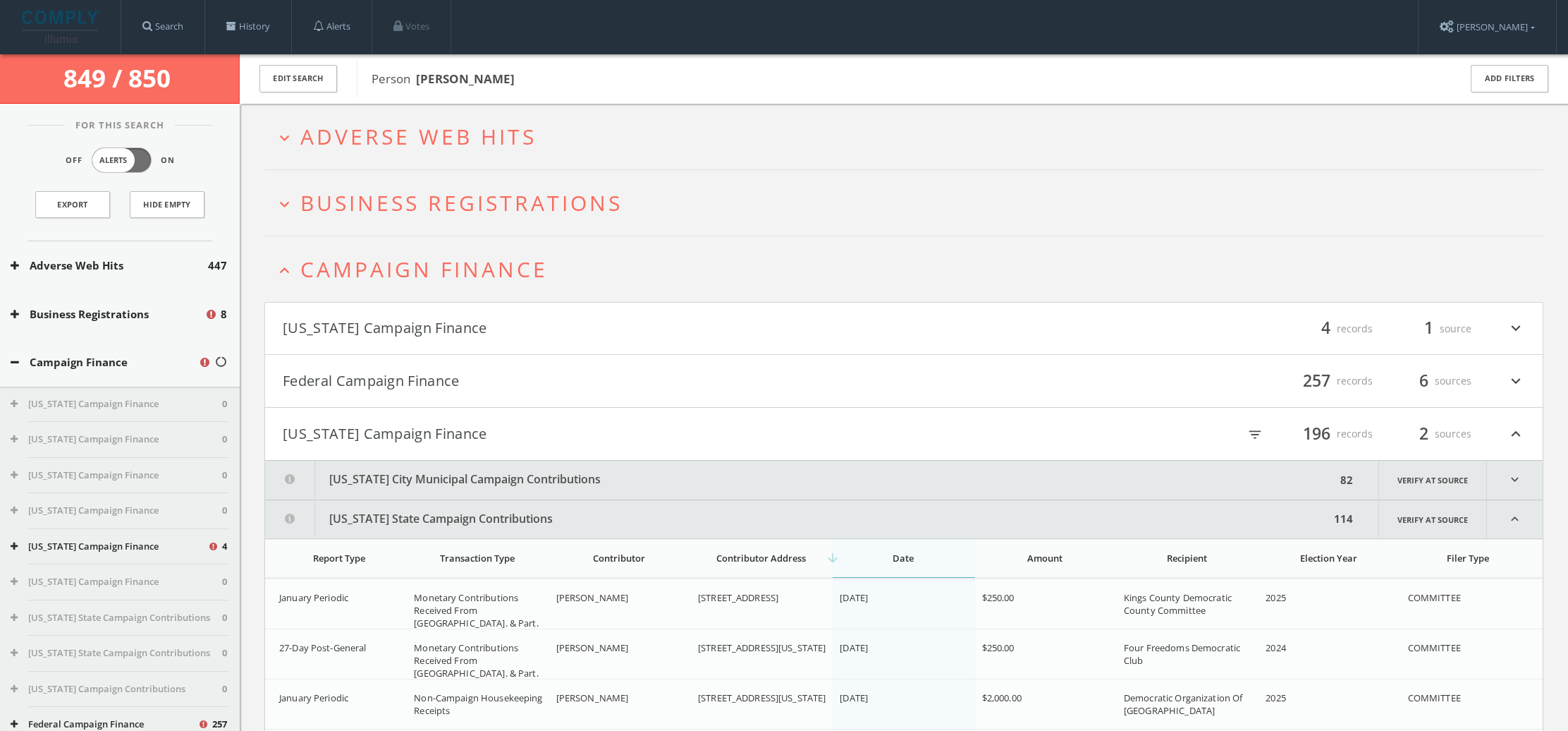
scroll to position [1, 0]
click at [1513, 320] on icon "expand_more" at bounding box center [1516, 328] width 18 height 24
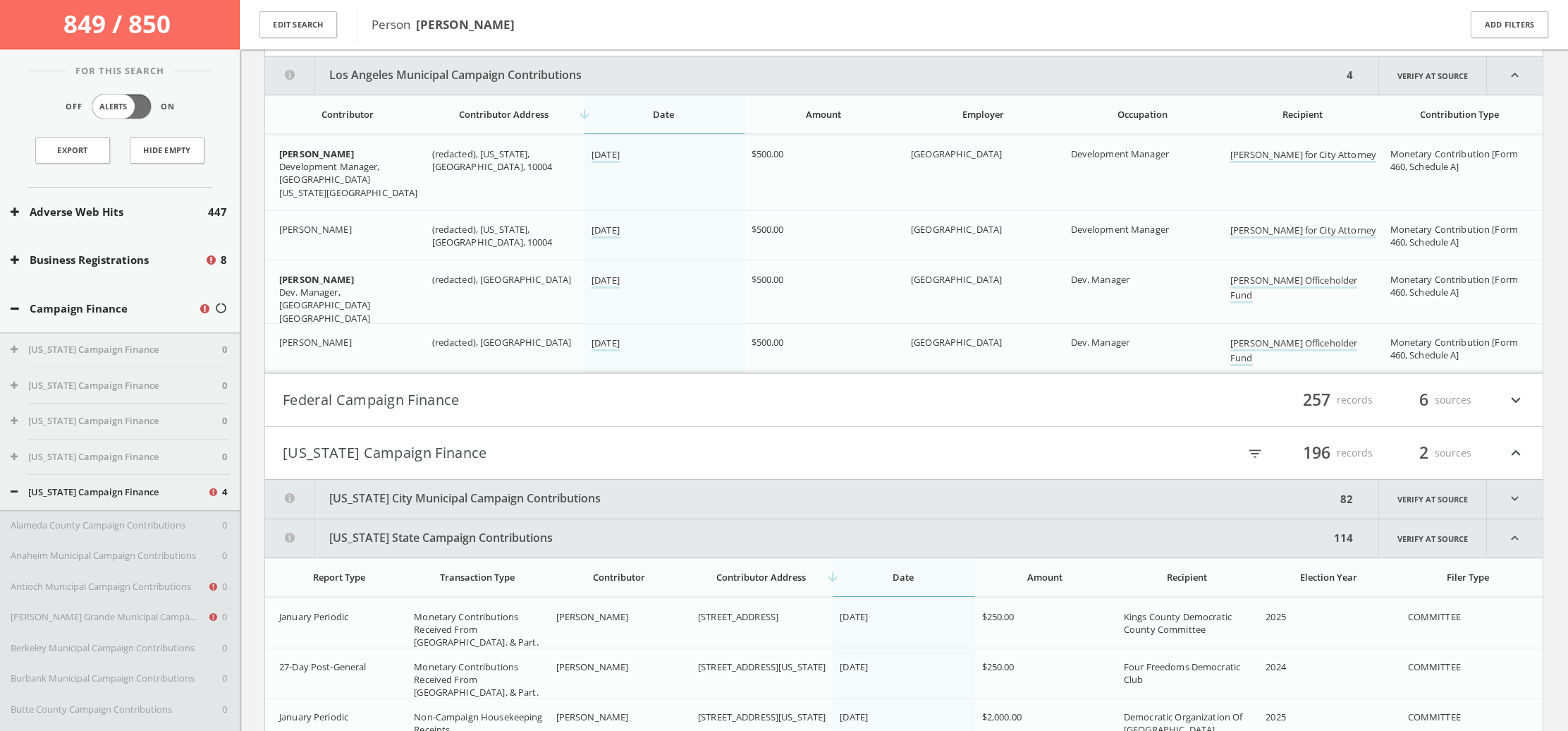
scroll to position [290, 0]
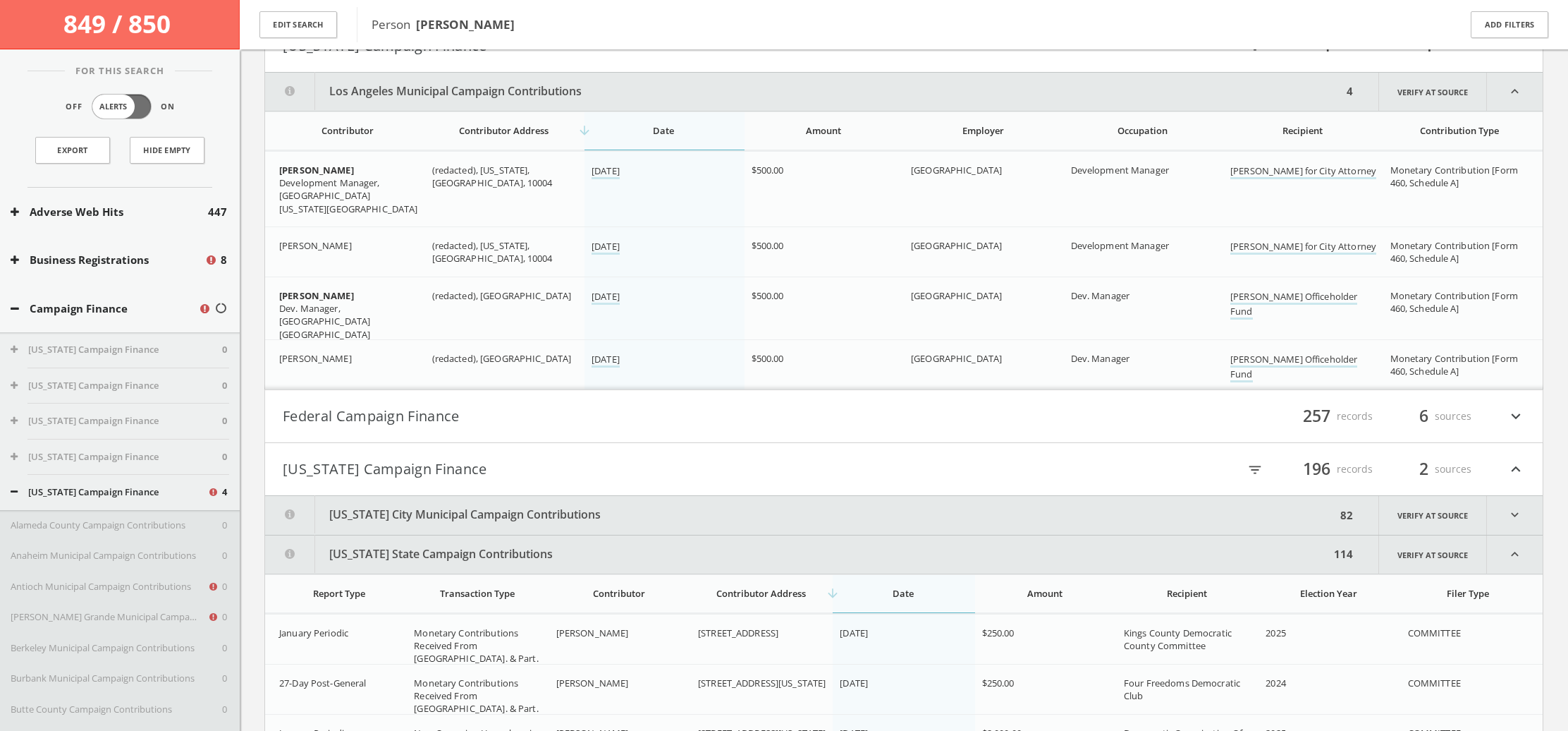
click at [1506, 411] on div "filter_list 257 records 6 sources expand_more" at bounding box center [1215, 416] width 621 height 24
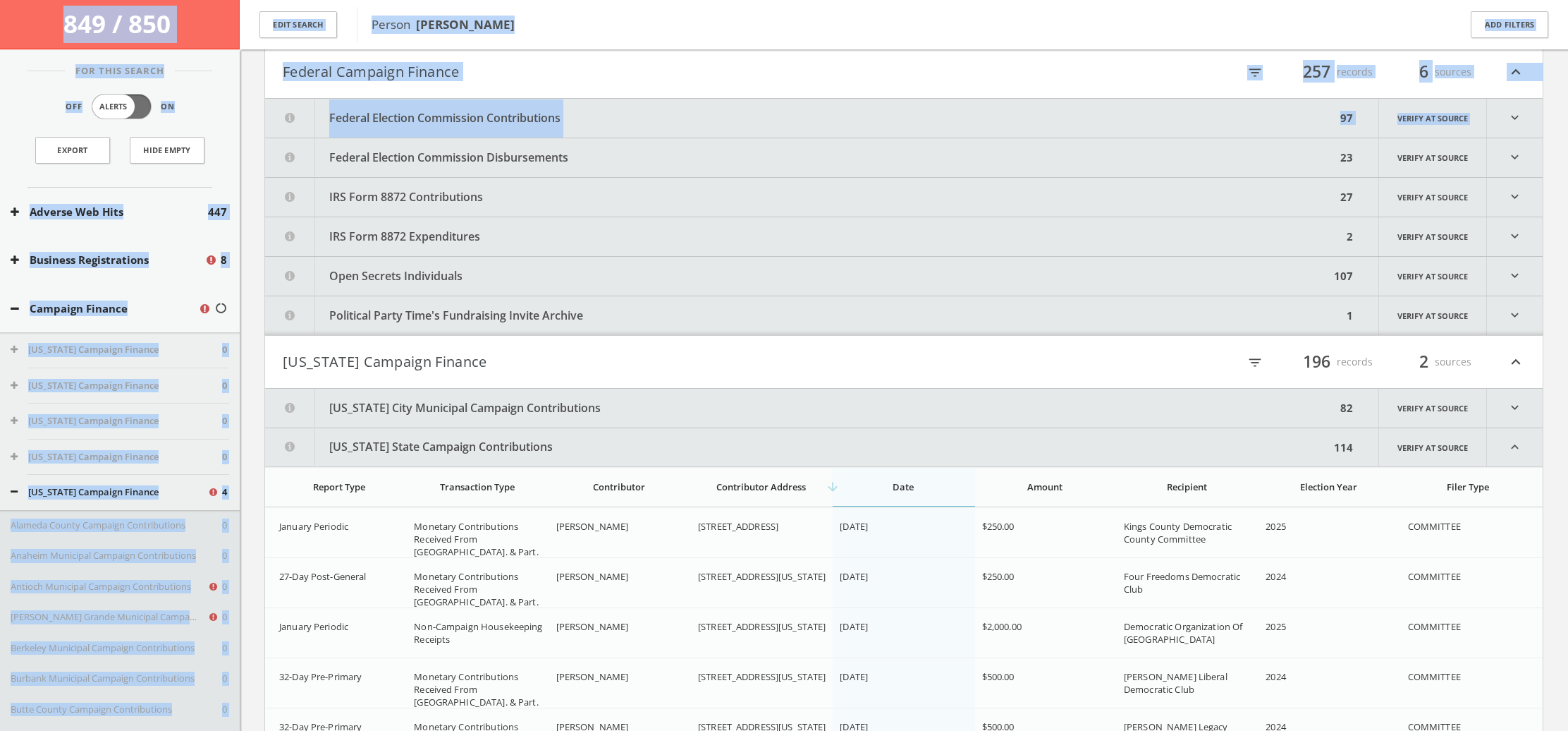
scroll to position [633, 0]
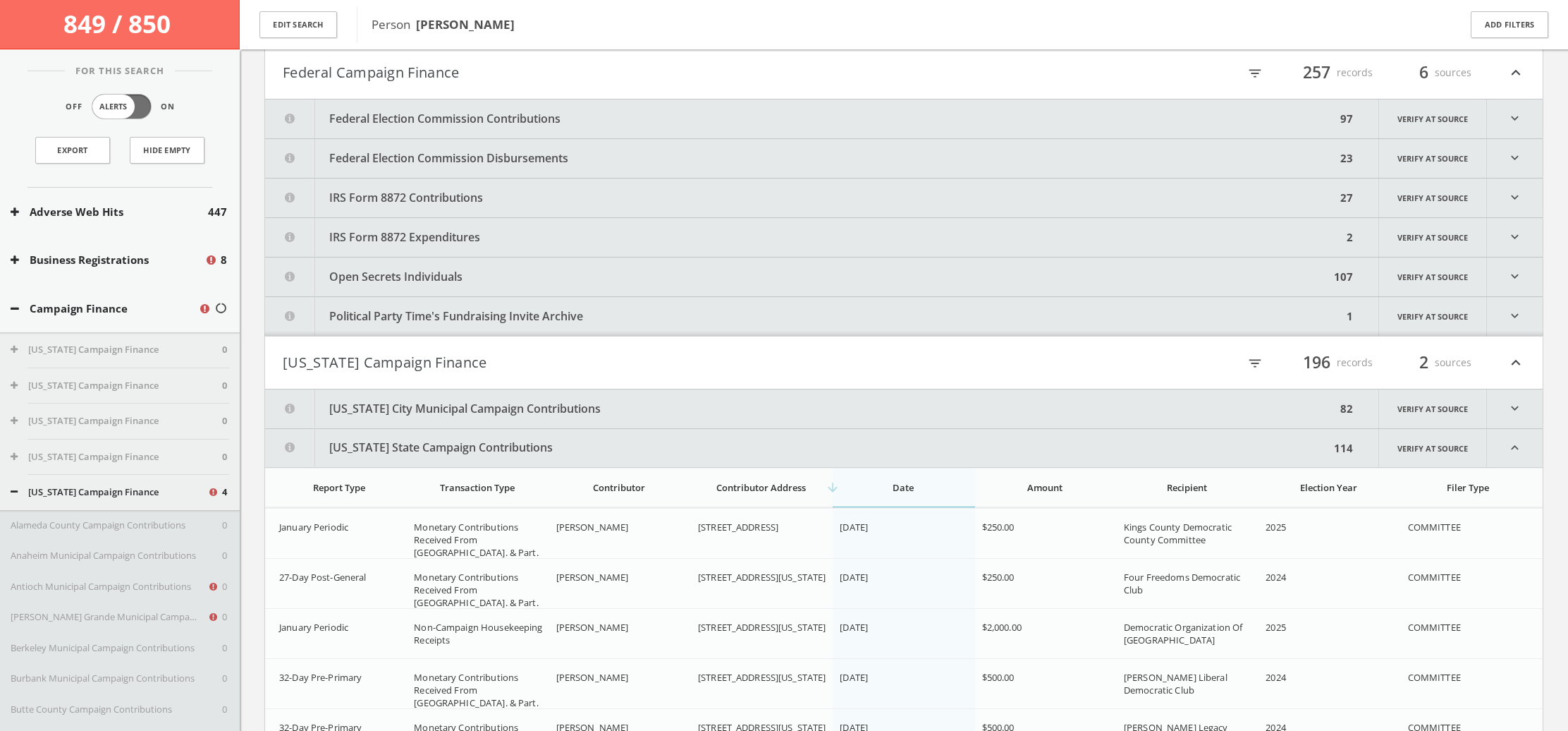
click at [1515, 115] on icon "expand_more" at bounding box center [1515, 118] width 56 height 38
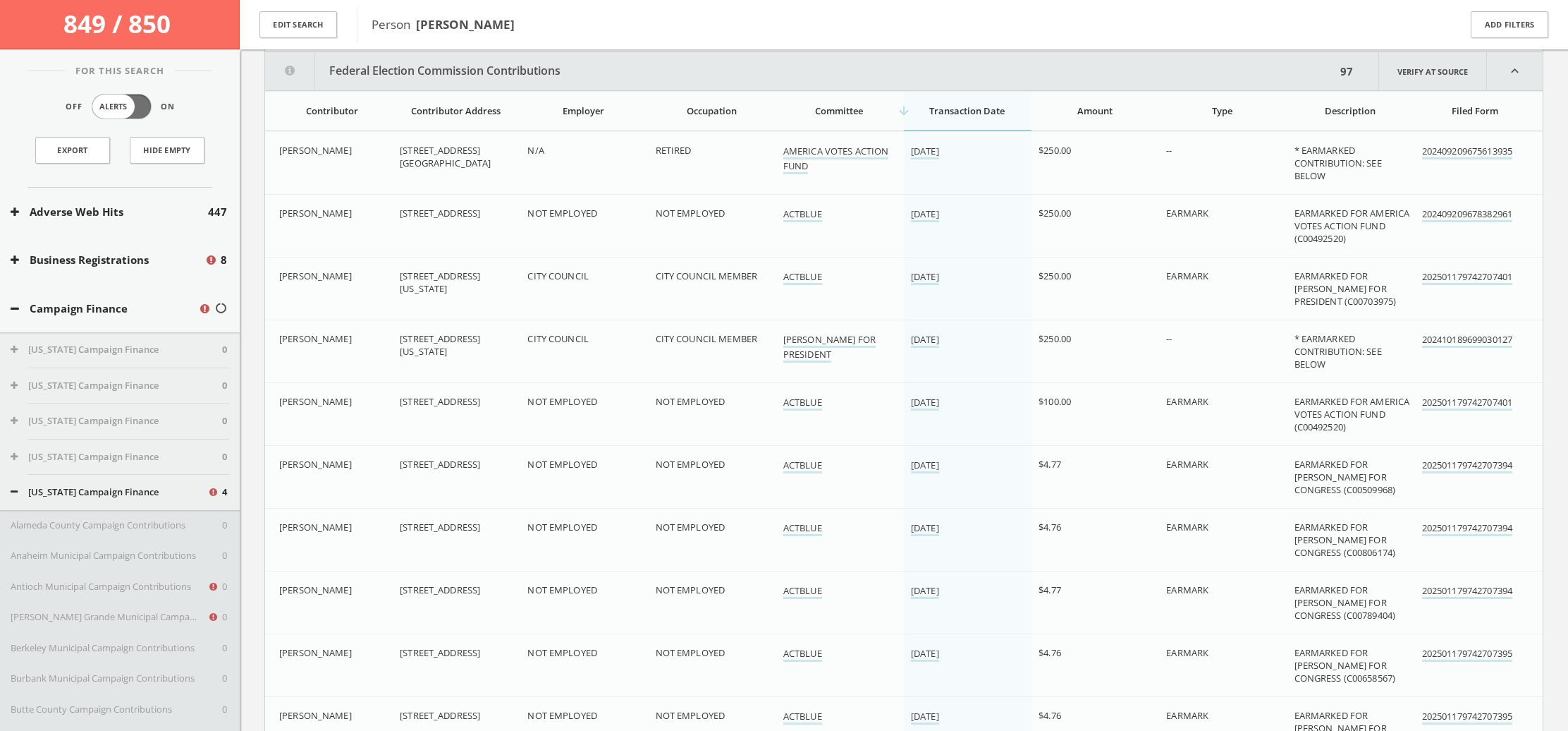
scroll to position [683, 0]
click at [975, 108] on div "arrow_downward Transaction Date" at bounding box center [967, 109] width 112 height 13
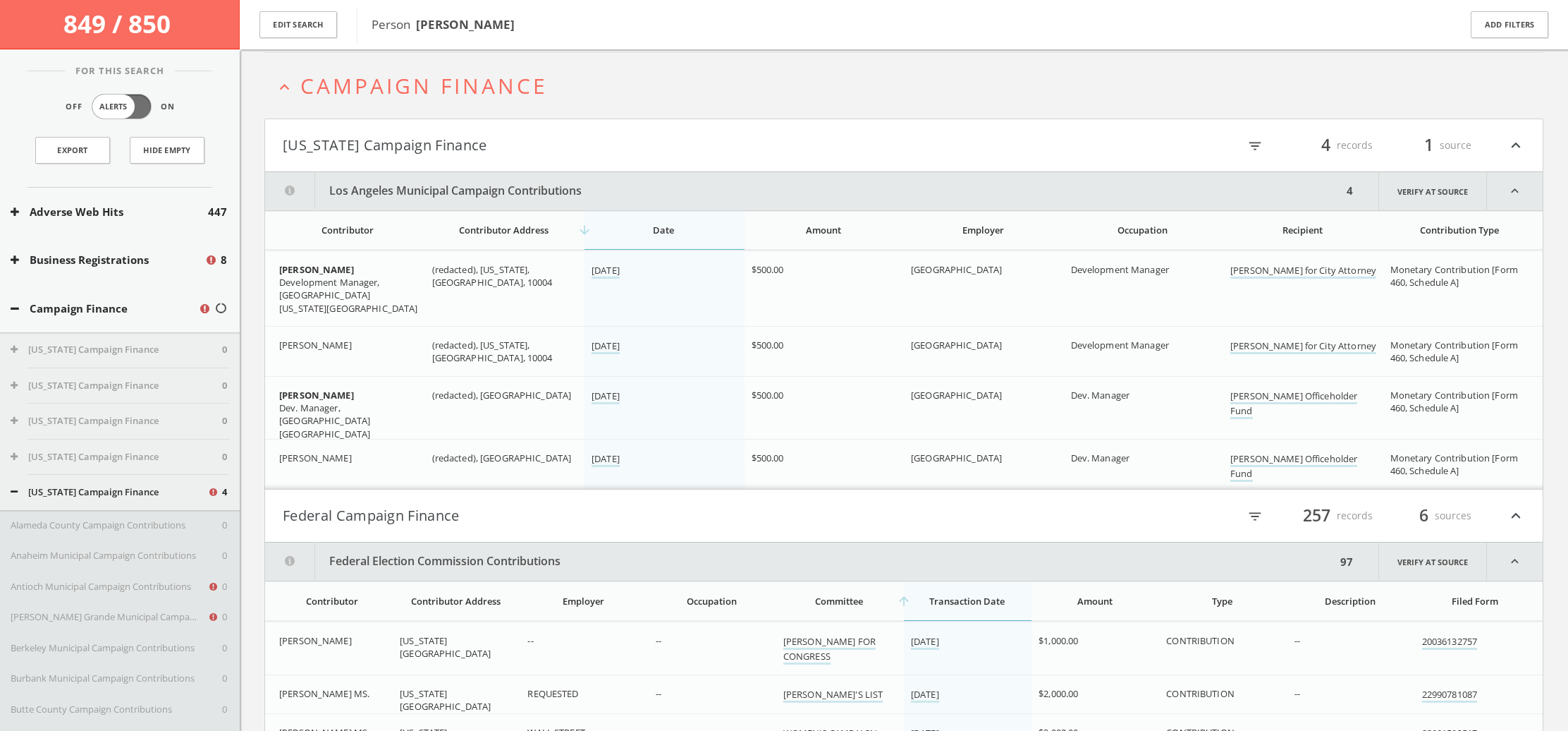
scroll to position [192, 0]
click at [1509, 190] on icon "expand_less" at bounding box center [1515, 190] width 56 height 38
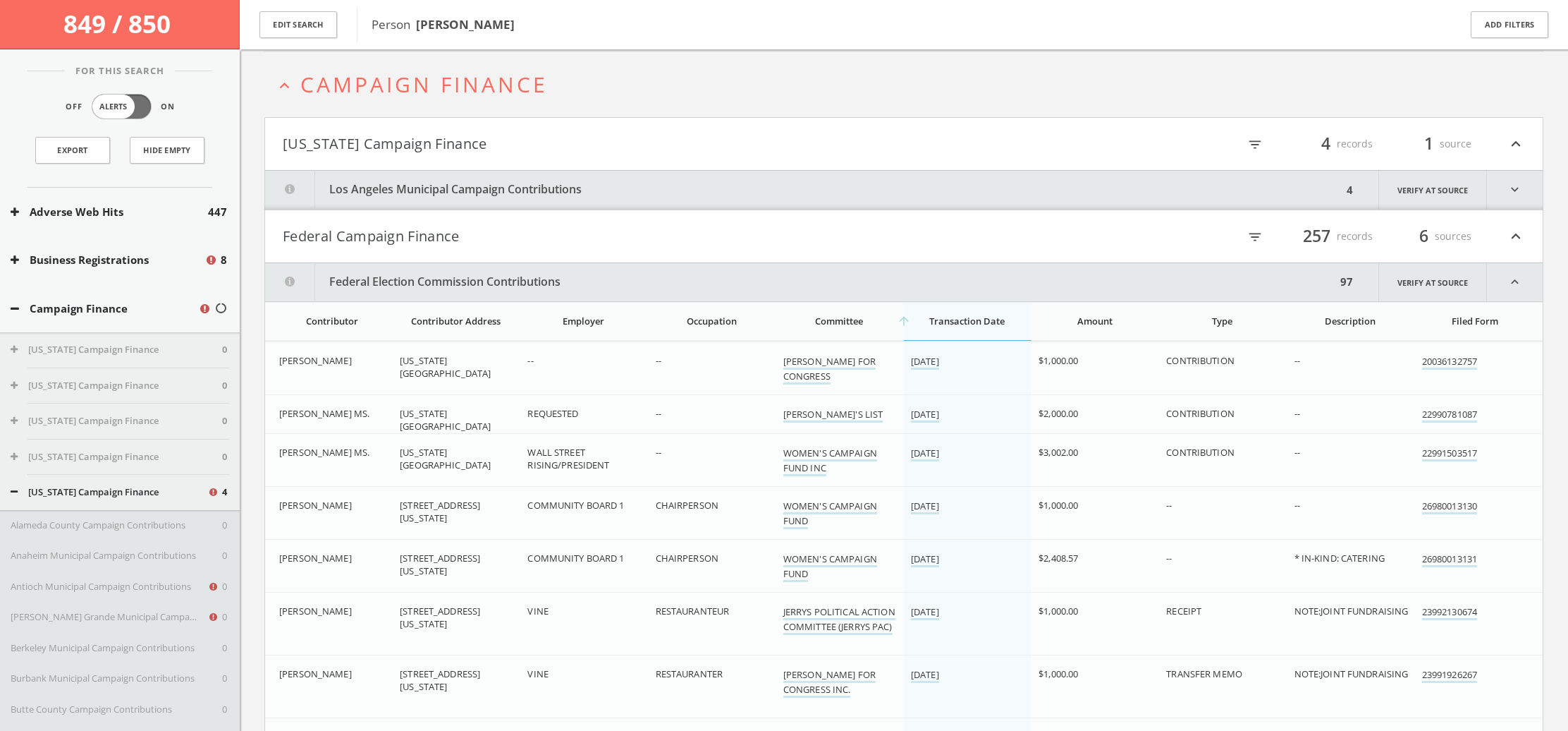
click at [1508, 283] on icon "expand_less" at bounding box center [1515, 283] width 56 height 38
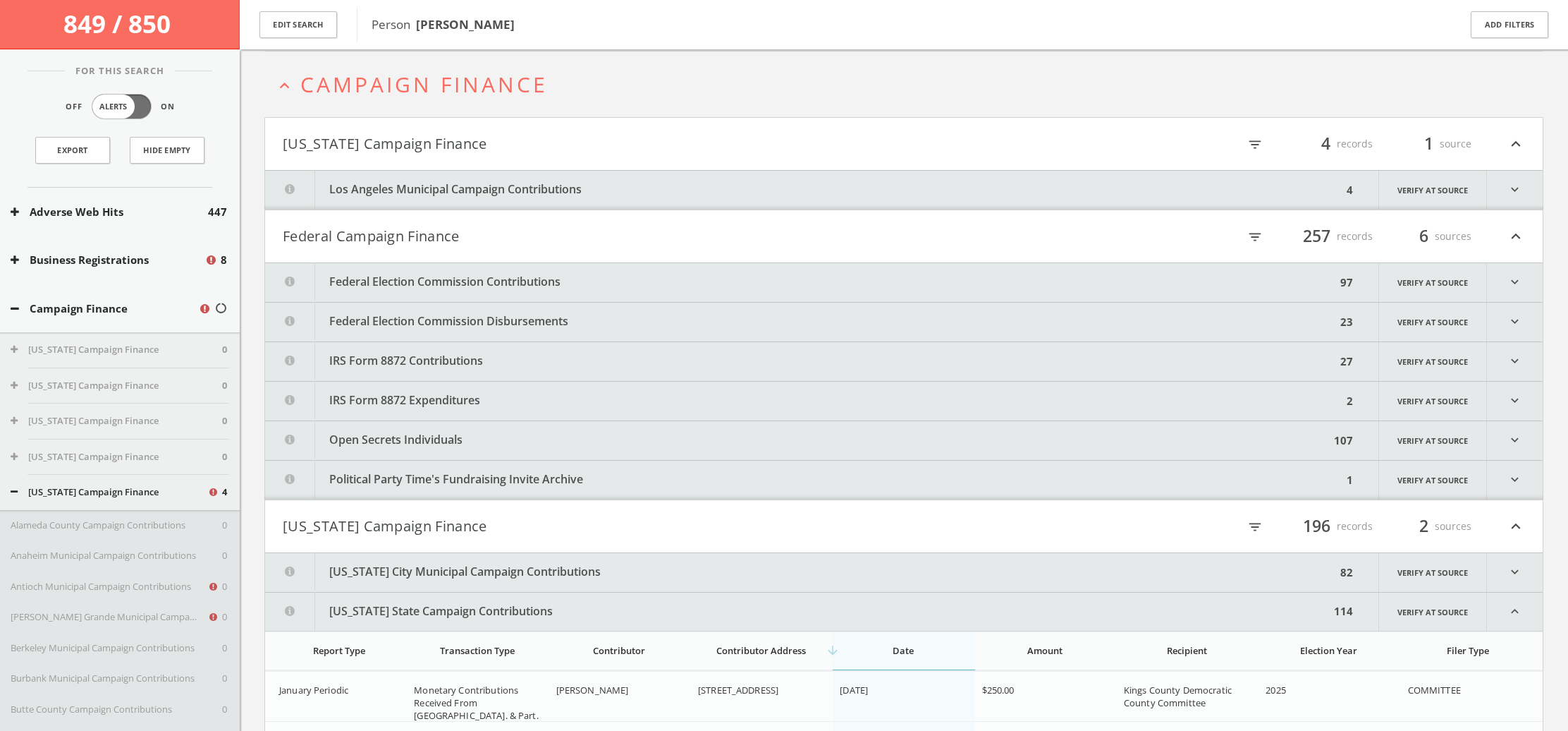
click at [1514, 319] on icon "expand_more" at bounding box center [1515, 322] width 56 height 38
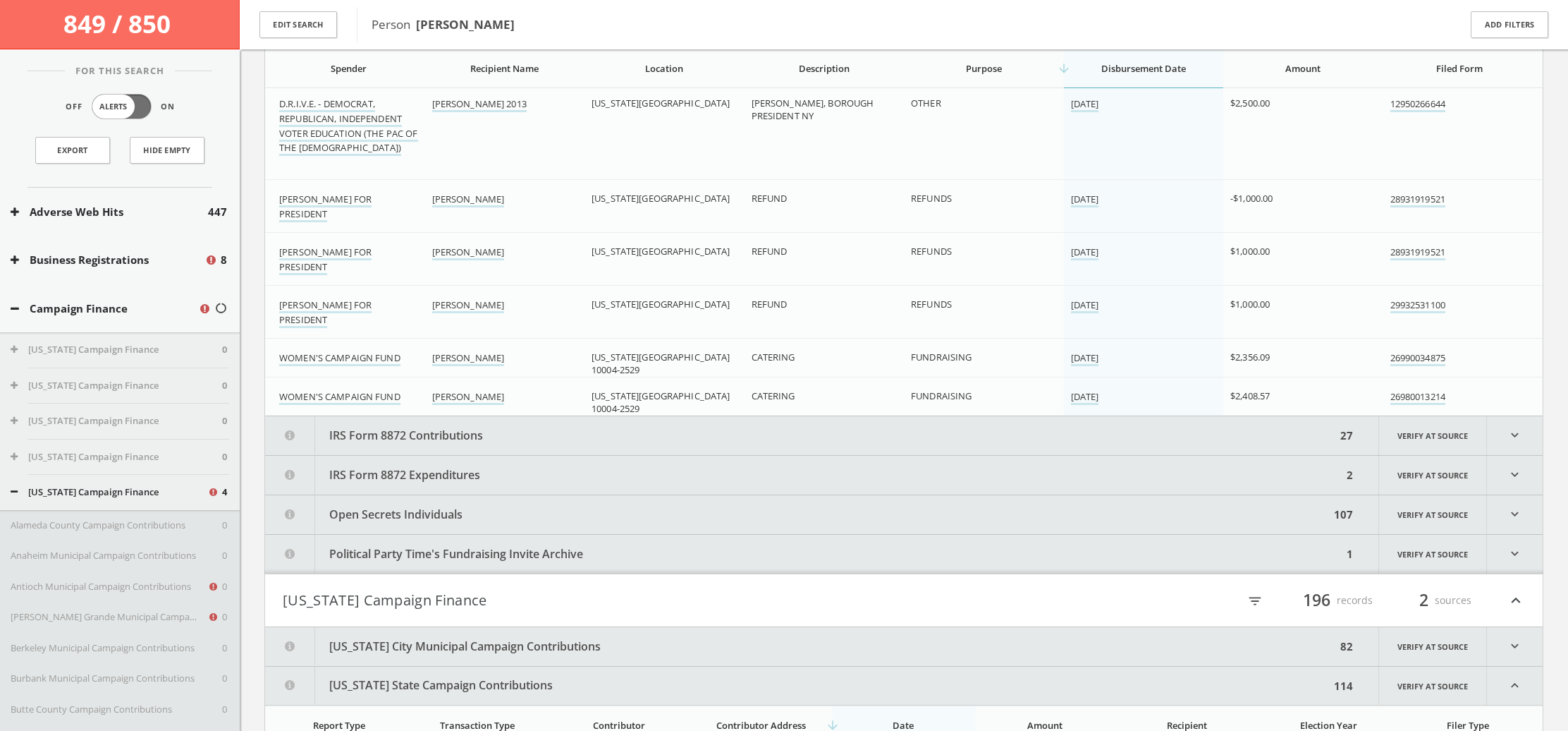
scroll to position [1716, 0]
click at [942, 432] on button "IRS Form 8872 Contributions" at bounding box center [800, 434] width 1071 height 38
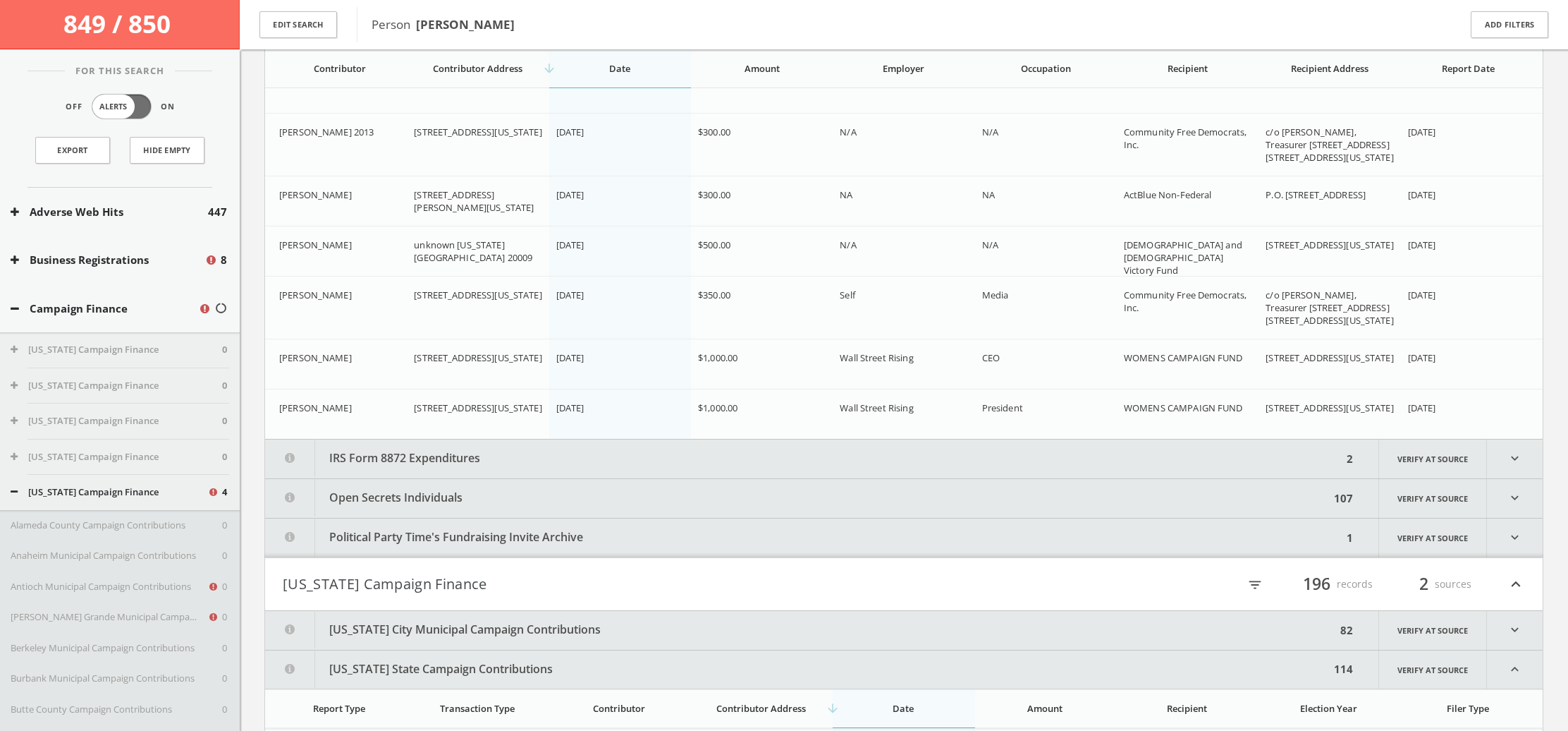
scroll to position [3150, 0]
click at [893, 465] on button "IRS Form 8872 Expenditures" at bounding box center [804, 457] width 1077 height 38
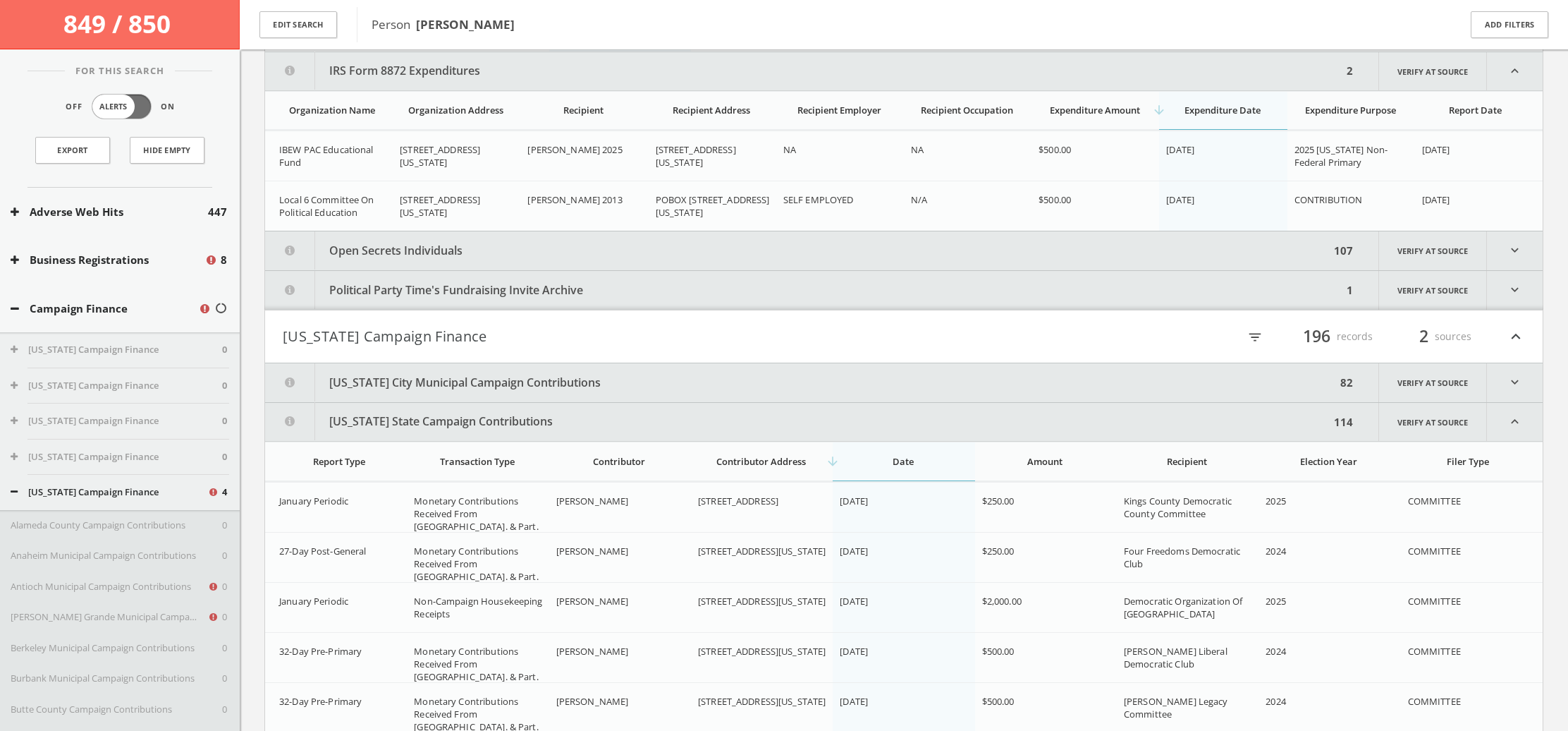
scroll to position [3537, 0]
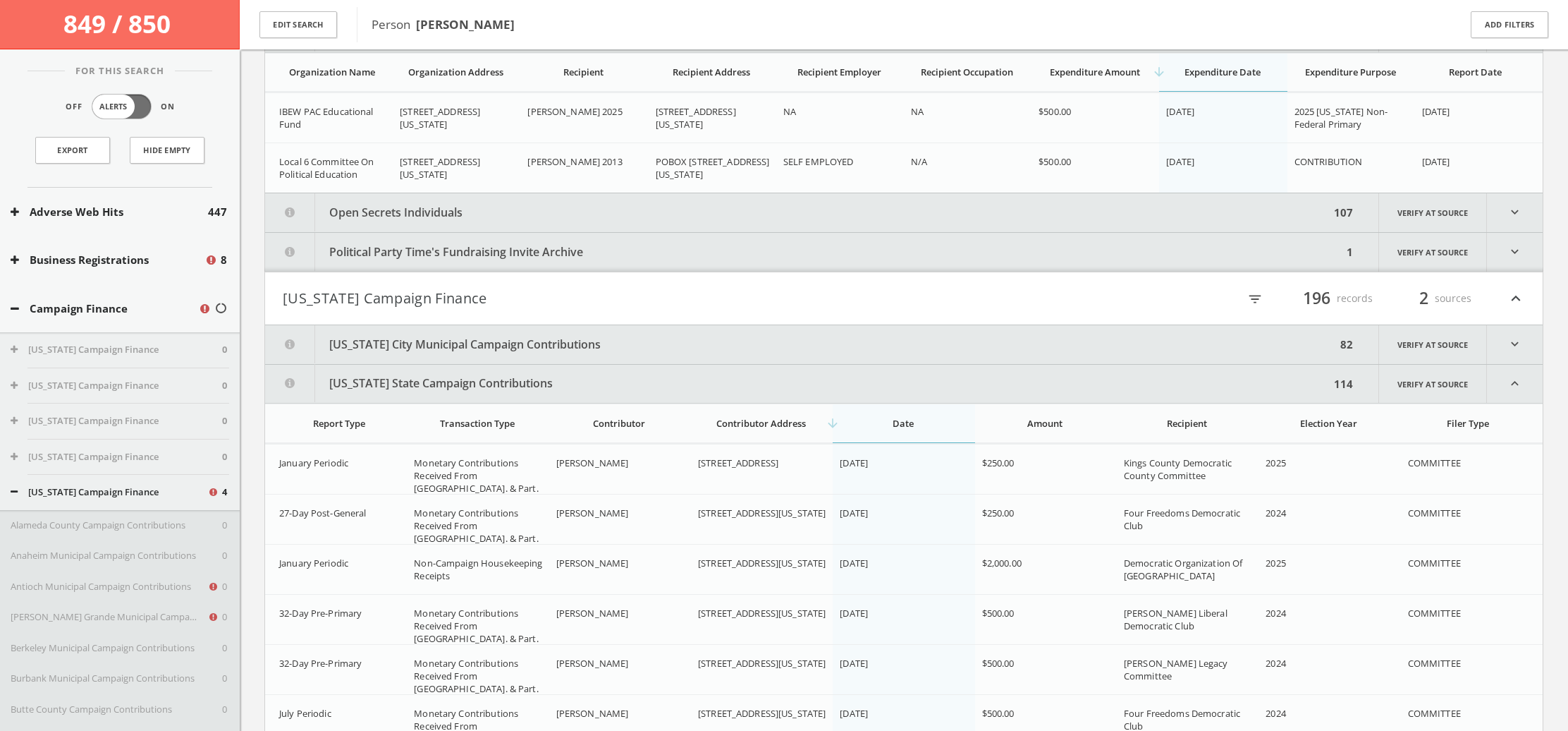
click at [875, 213] on button "Open Secrets Individuals" at bounding box center [797, 212] width 1065 height 38
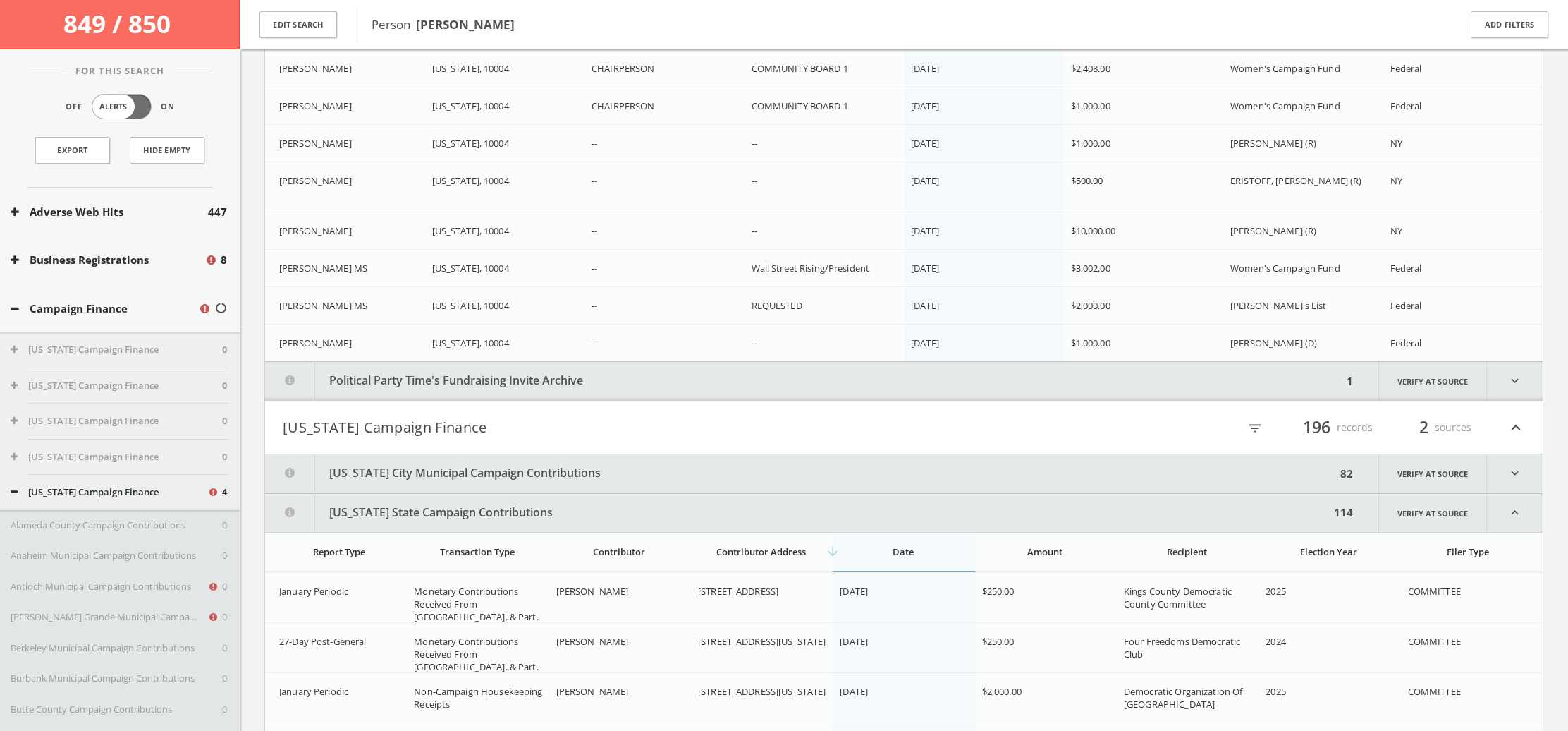
scroll to position [7762, 0]
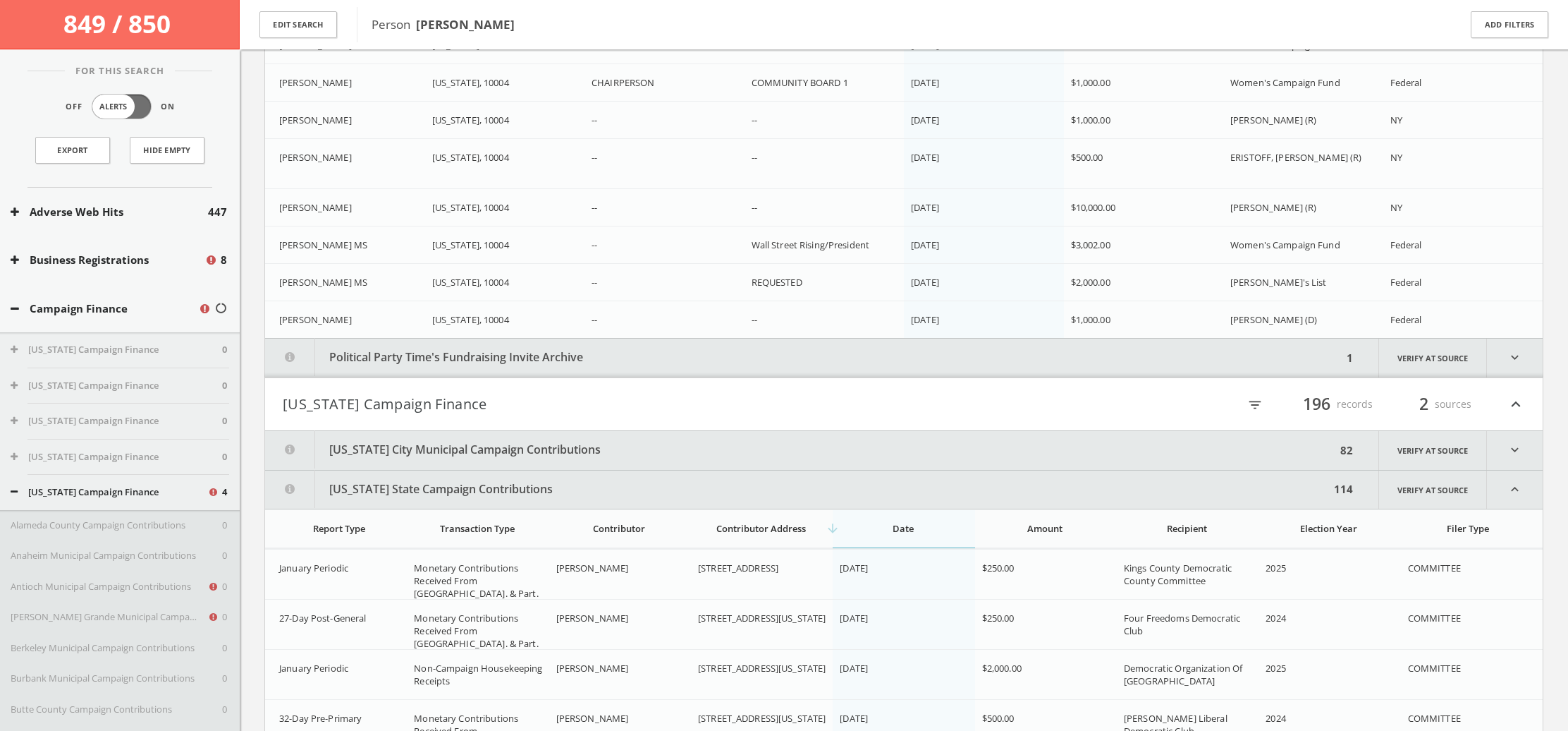
click at [782, 359] on button "Political Party Time's Fundraising Invite Archive" at bounding box center [804, 358] width 1077 height 38
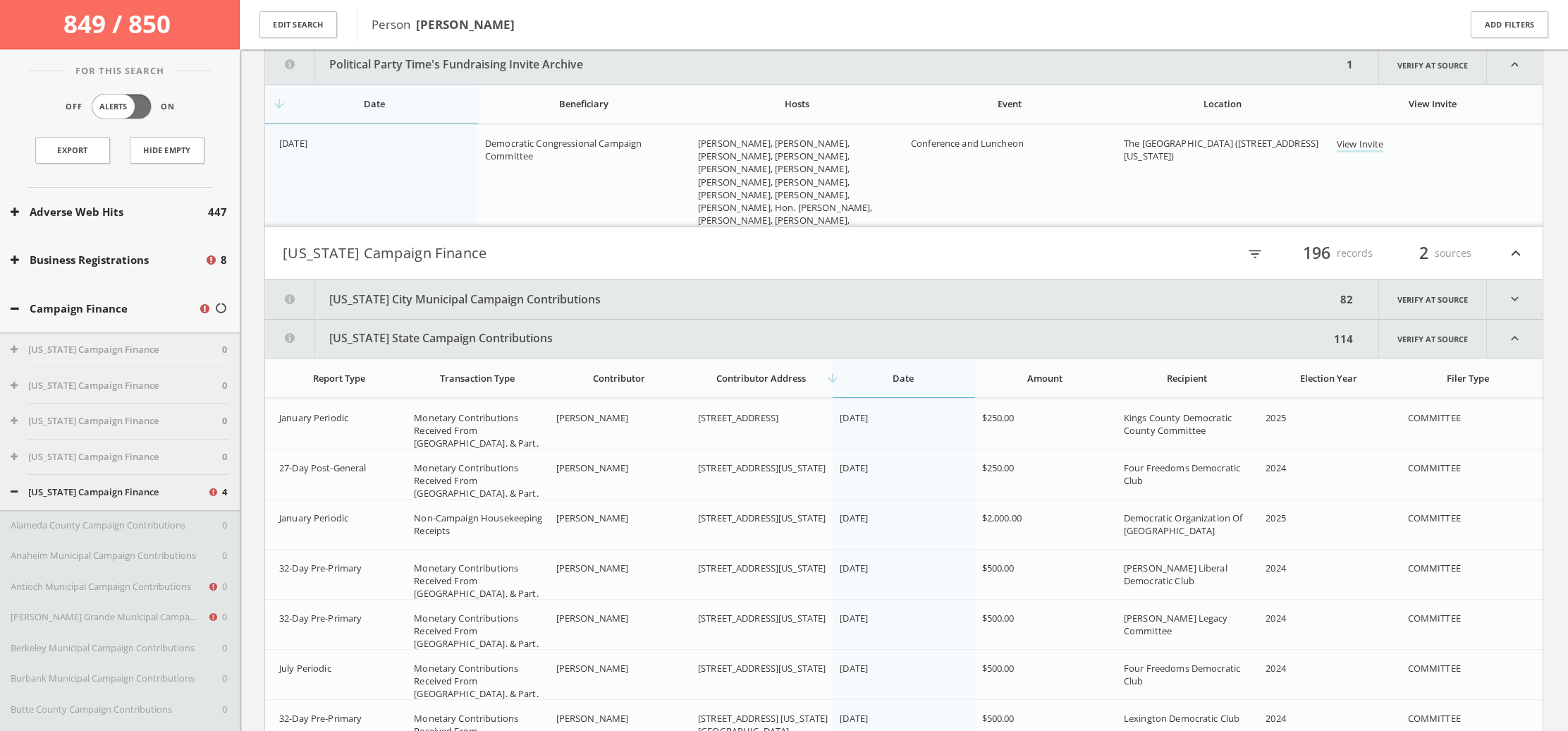
scroll to position [8058, 0]
click at [18, 303] on icon at bounding box center [14, 308] width 9 height 10
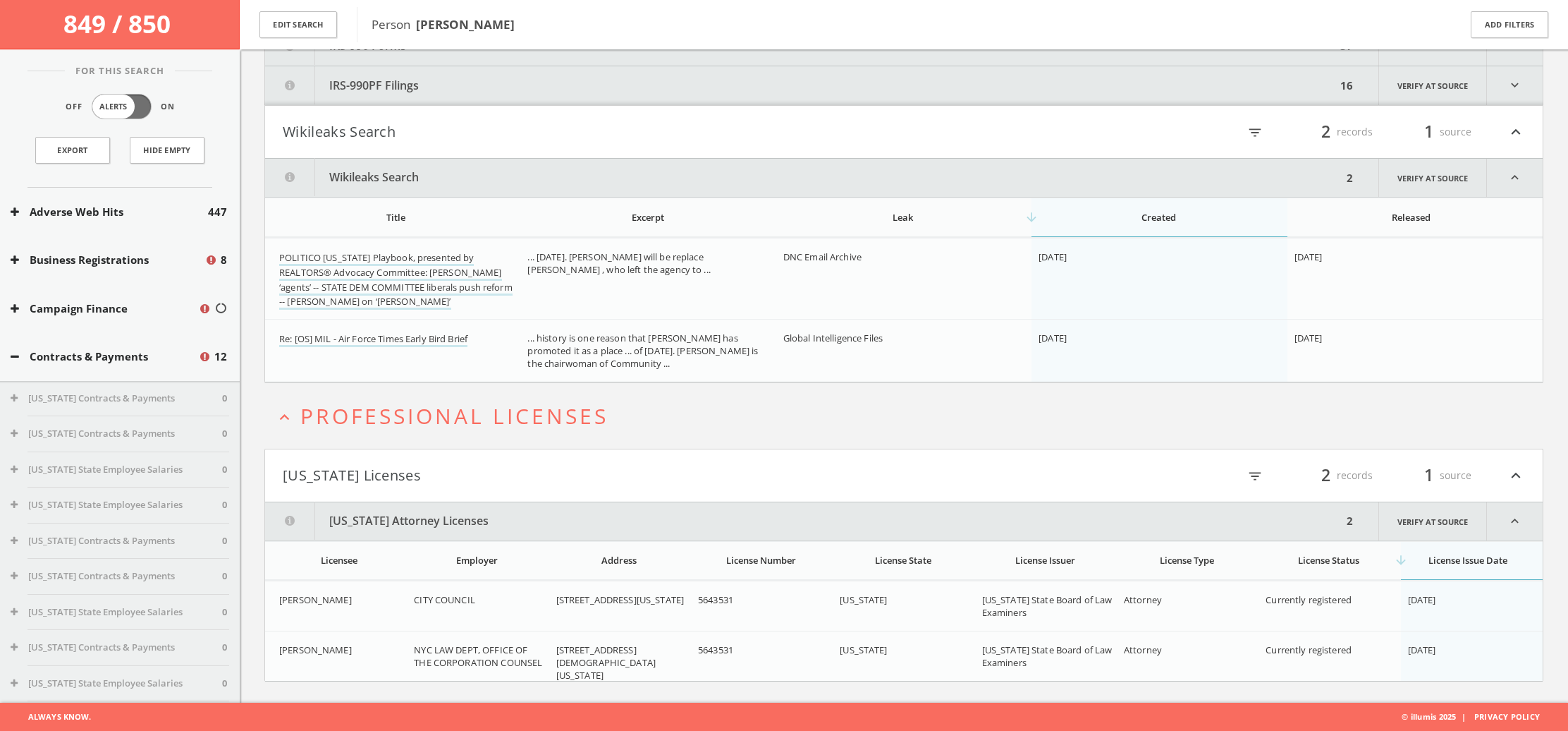
click at [19, 353] on button "Contracts & Payments" at bounding box center [104, 356] width 187 height 16
click at [11, 397] on button "Courts" at bounding box center [104, 405] width 187 height 16
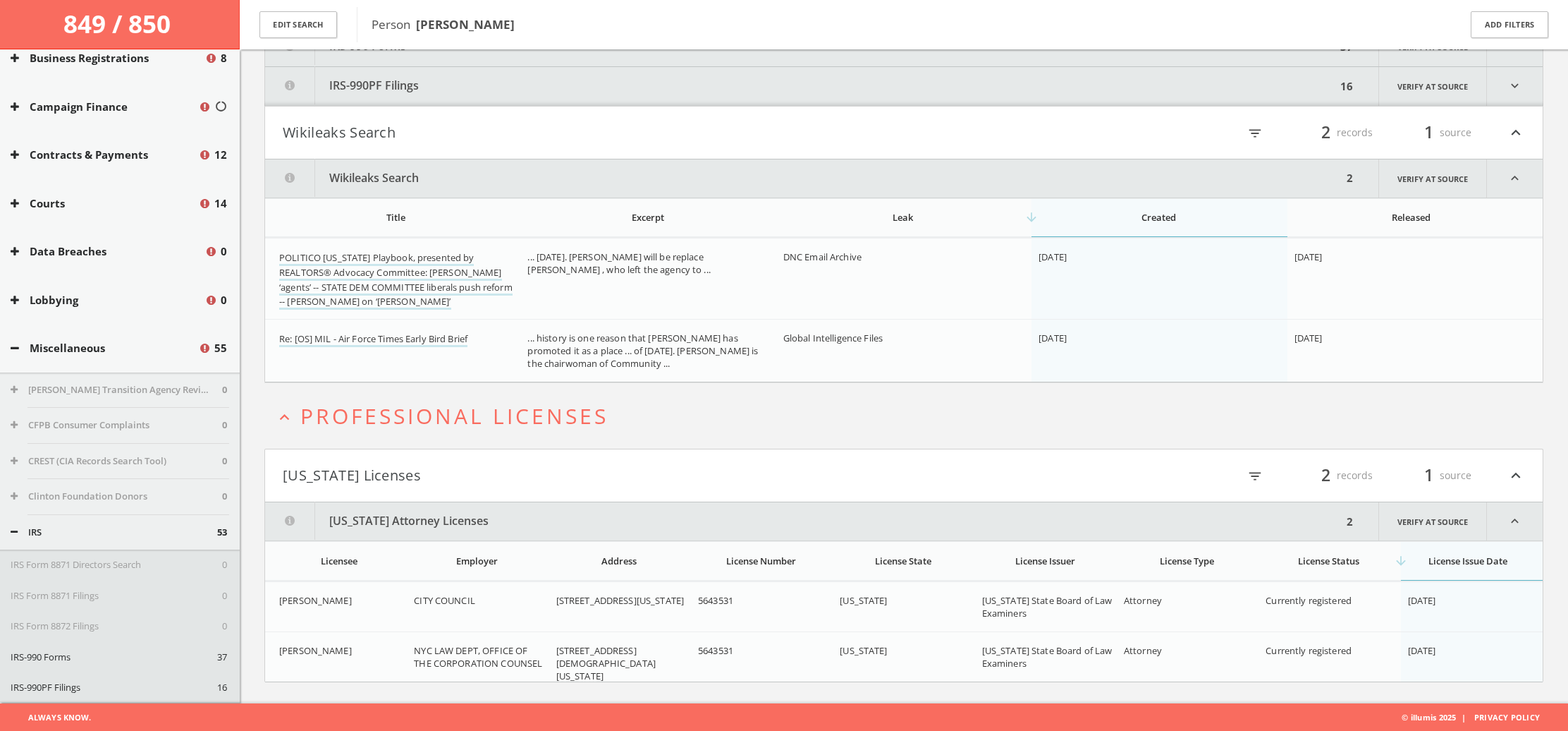
scroll to position [203, 0]
click at [11, 527] on icon at bounding box center [14, 531] width 7 height 9
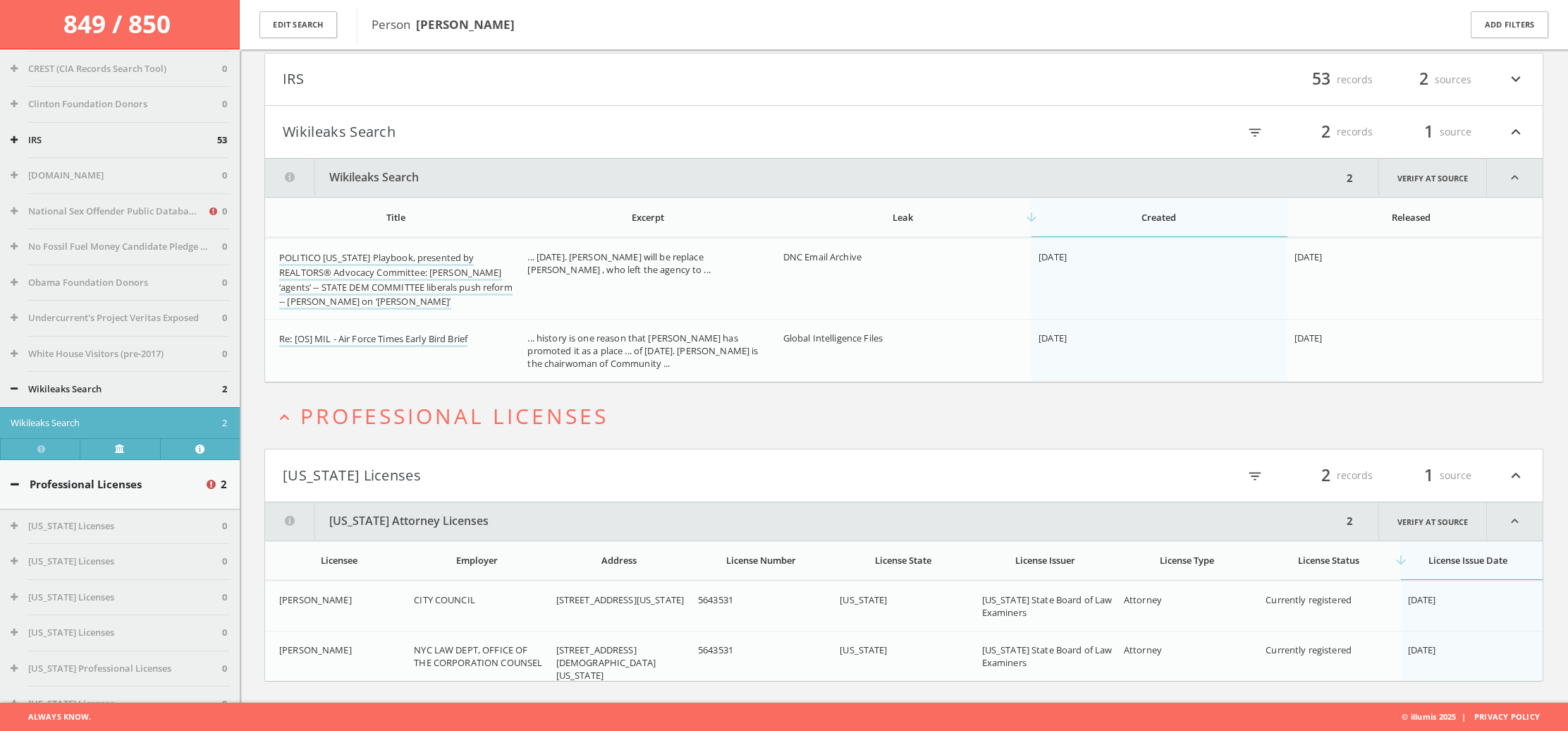
scroll to position [595, 0]
click at [18, 479] on icon at bounding box center [14, 483] width 9 height 10
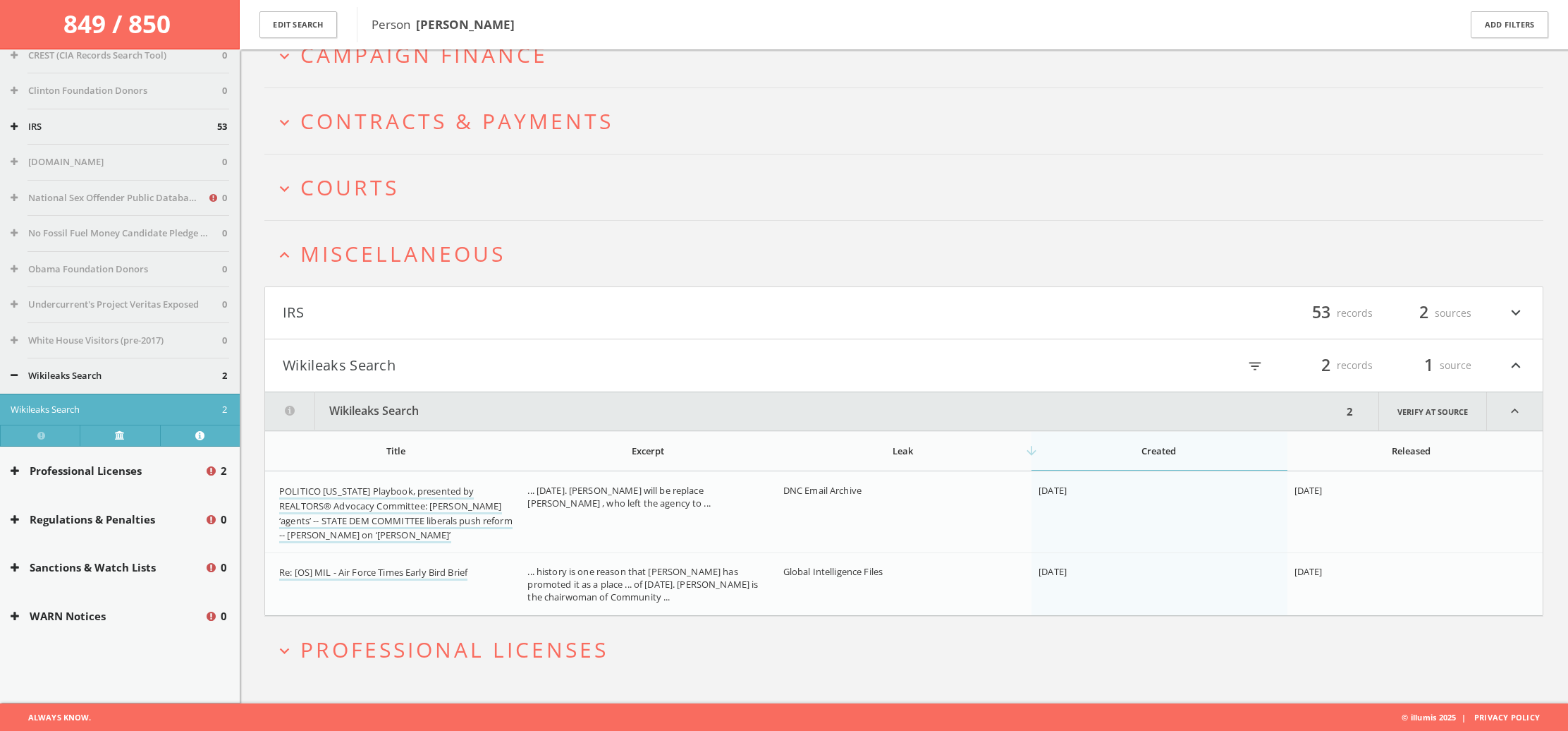
scroll to position [616, 0]
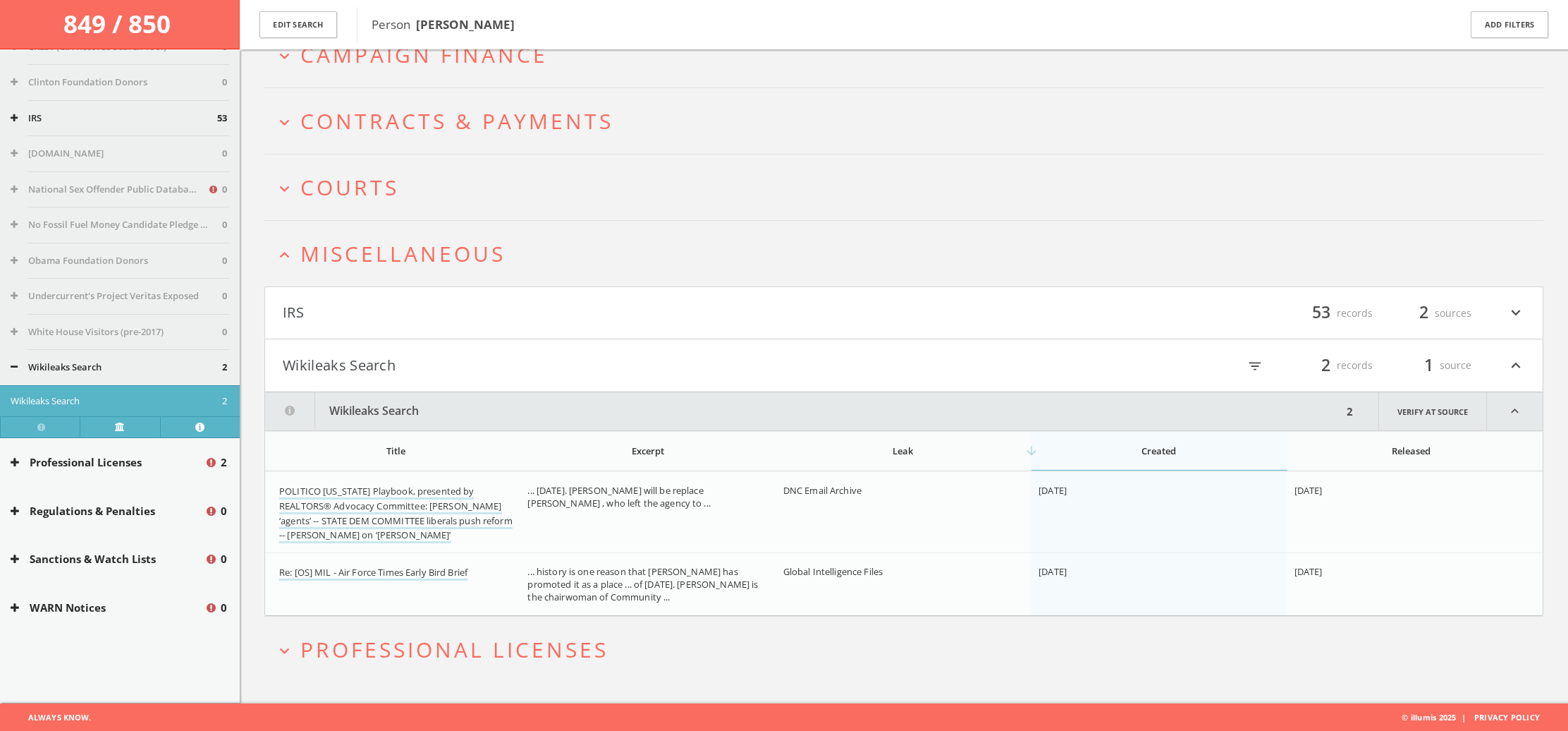
click at [424, 322] on button "IRS" at bounding box center [593, 313] width 621 height 24
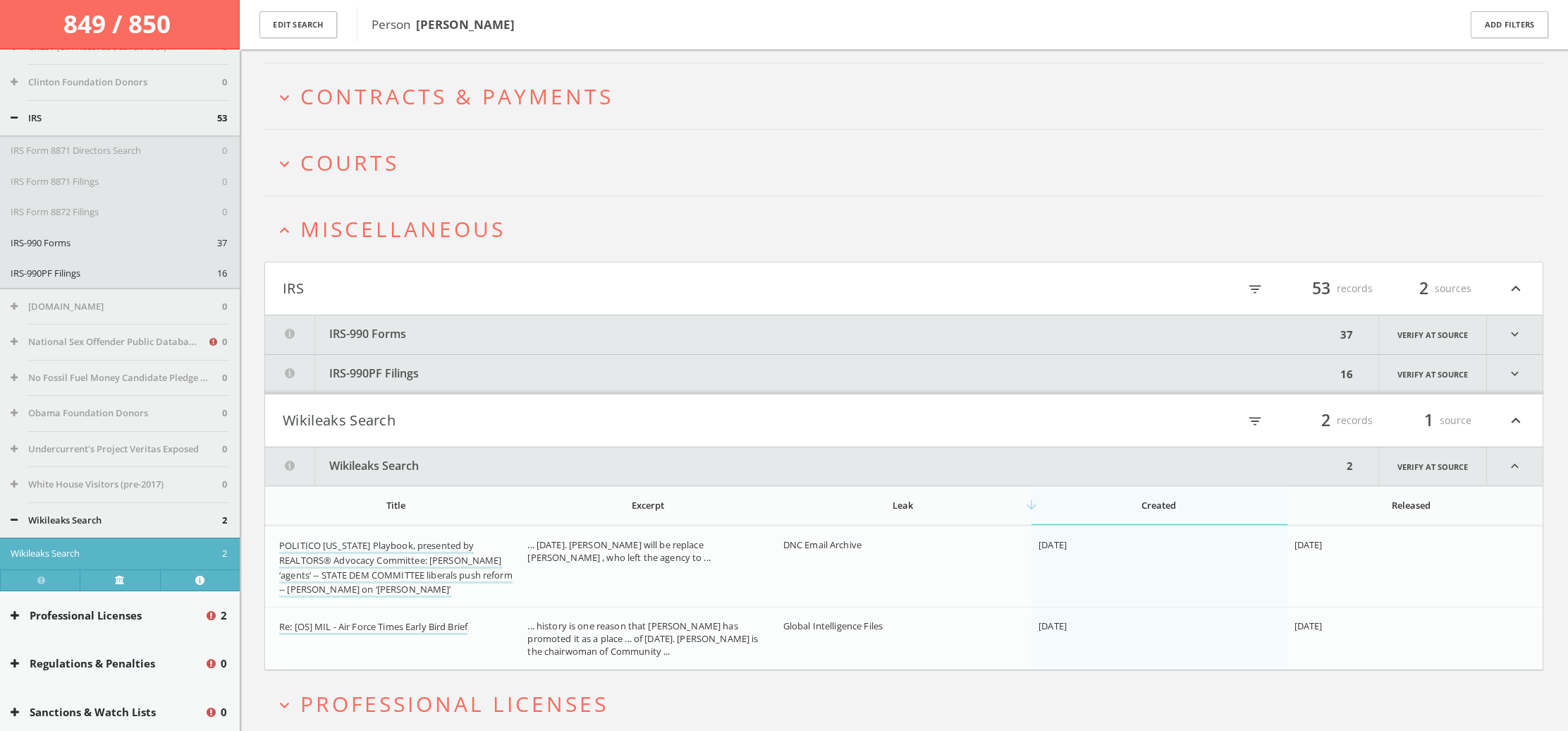
scroll to position [301, 0]
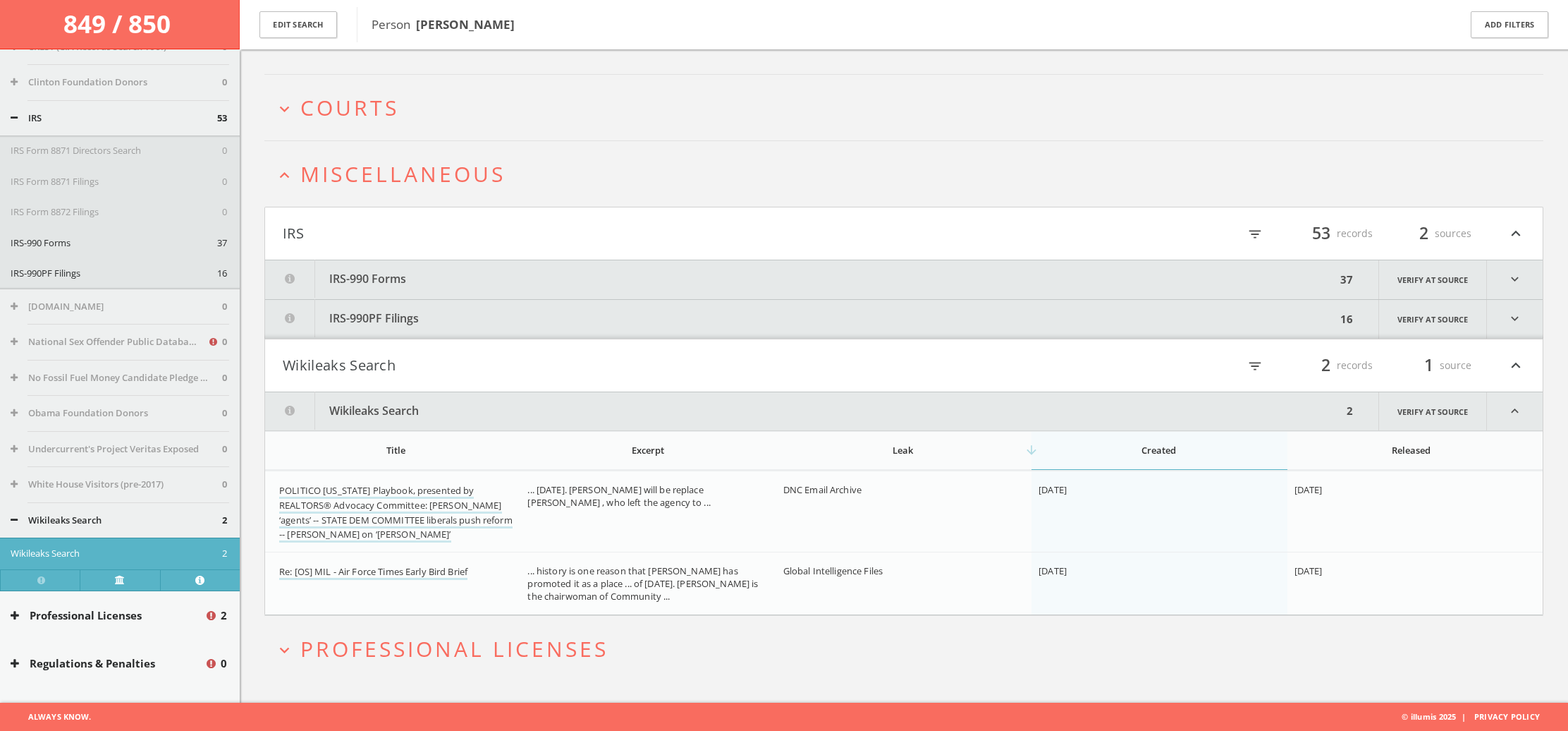
click at [558, 278] on button "IRS-990 Forms" at bounding box center [800, 279] width 1071 height 38
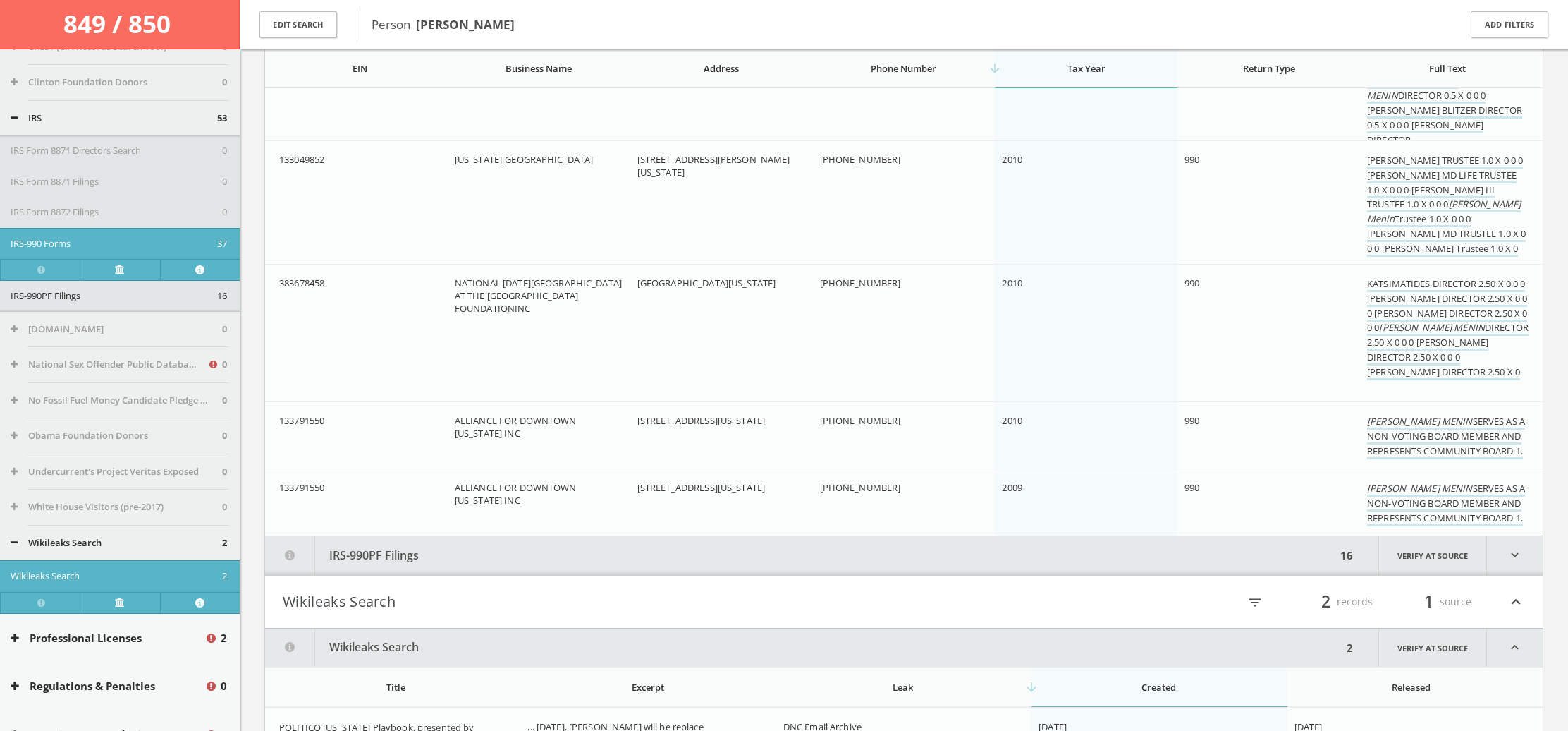
scroll to position [4310, 0]
